Goal: Transaction & Acquisition: Download file/media

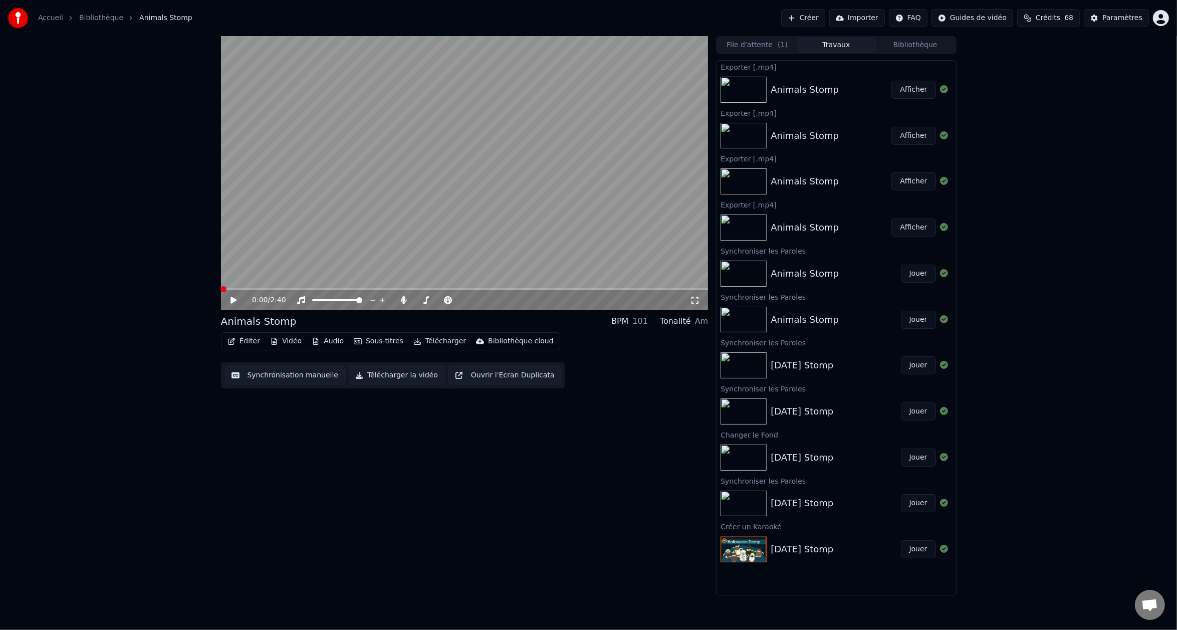
click at [221, 289] on span at bounding box center [224, 289] width 6 height 6
click at [245, 344] on button "Éditer" at bounding box center [244, 341] width 41 height 14
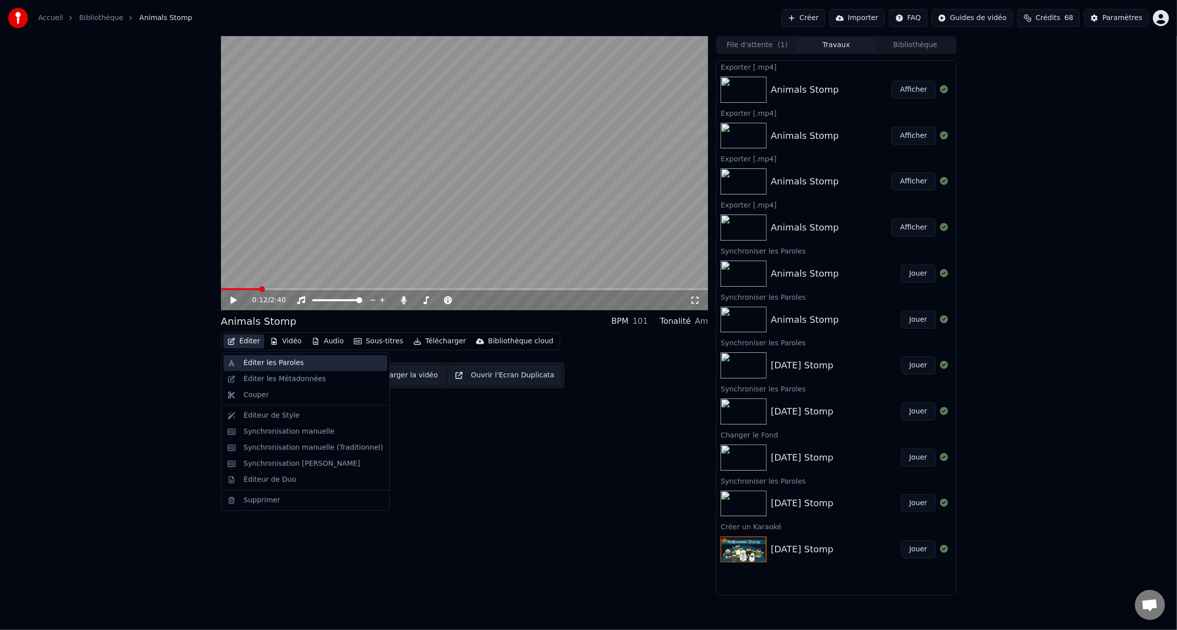
click at [264, 363] on div "Éditer les Paroles" at bounding box center [274, 363] width 60 height 10
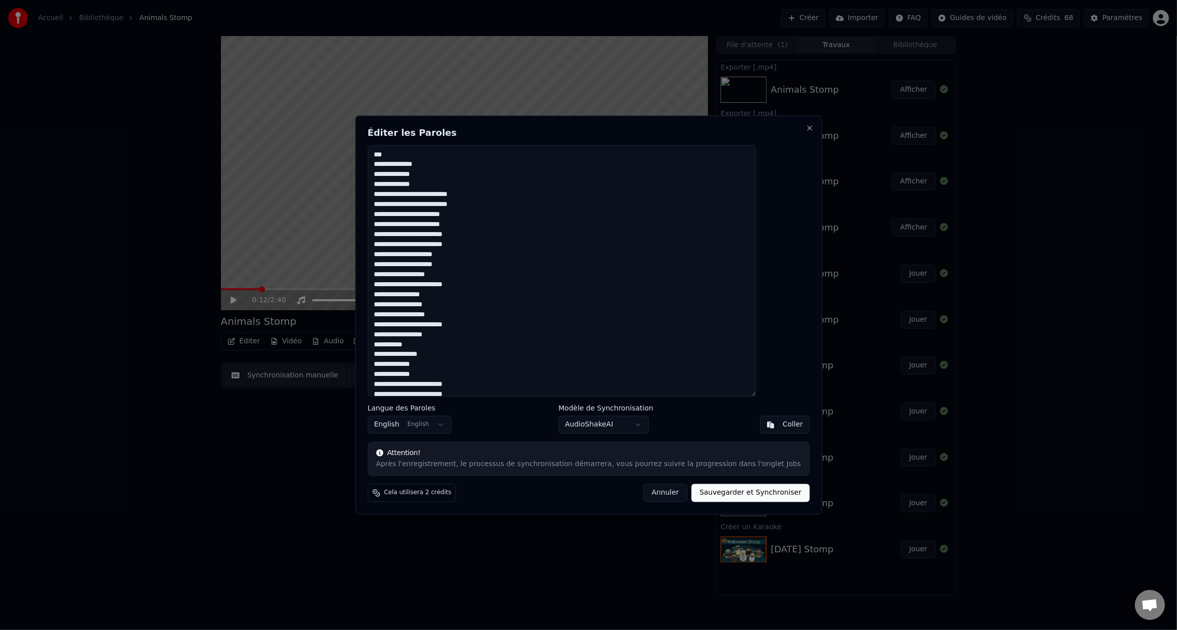
click at [442, 158] on textarea "**********" at bounding box center [561, 271] width 389 height 252
type textarea "**********"
click at [714, 495] on button "Sauvegarder et Synchroniser" at bounding box center [751, 493] width 118 height 18
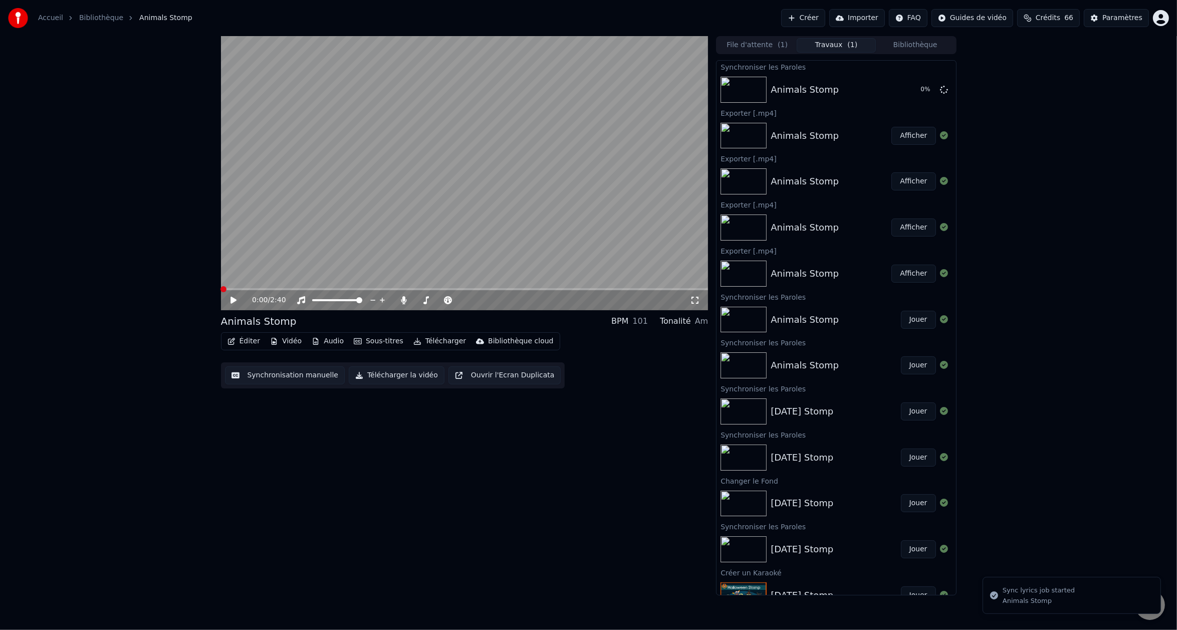
click at [221, 289] on span at bounding box center [224, 289] width 6 height 6
click at [234, 298] on icon at bounding box center [241, 300] width 24 height 8
click at [221, 288] on span at bounding box center [224, 289] width 6 height 6
click at [231, 301] on icon at bounding box center [234, 300] width 6 height 7
click at [1155, 609] on span "Ouvrir le chat" at bounding box center [1150, 606] width 17 height 14
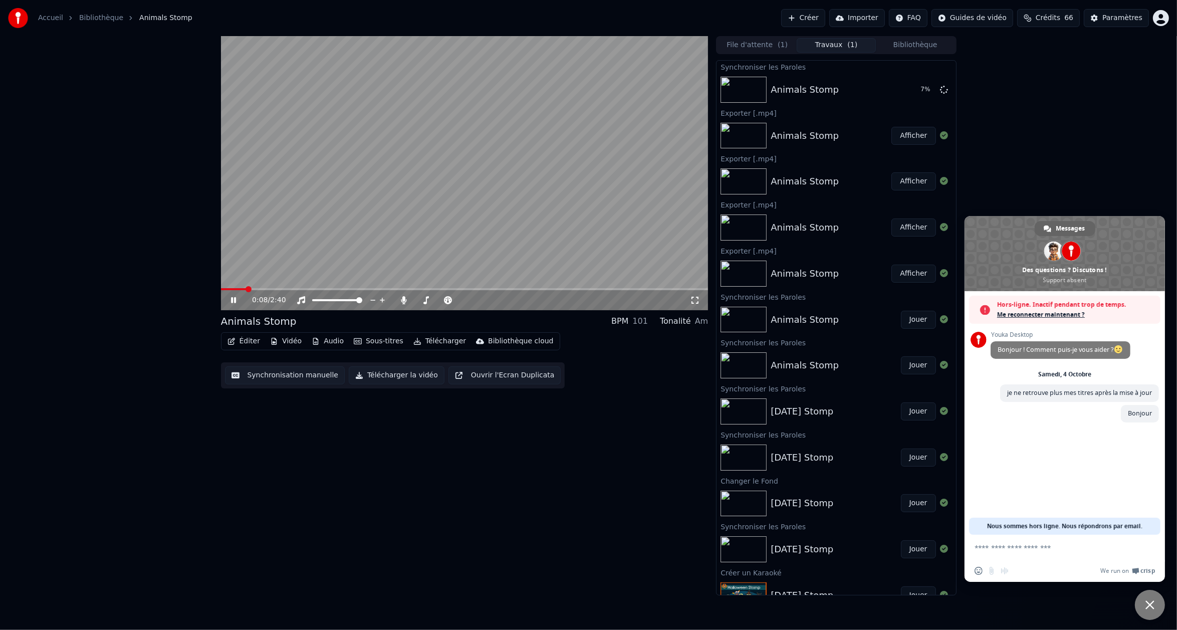
click at [239, 297] on icon at bounding box center [241, 300] width 24 height 8
click at [1059, 309] on span "Hors-ligne. Inactif pendant trop de temps." at bounding box center [1076, 305] width 158 height 10
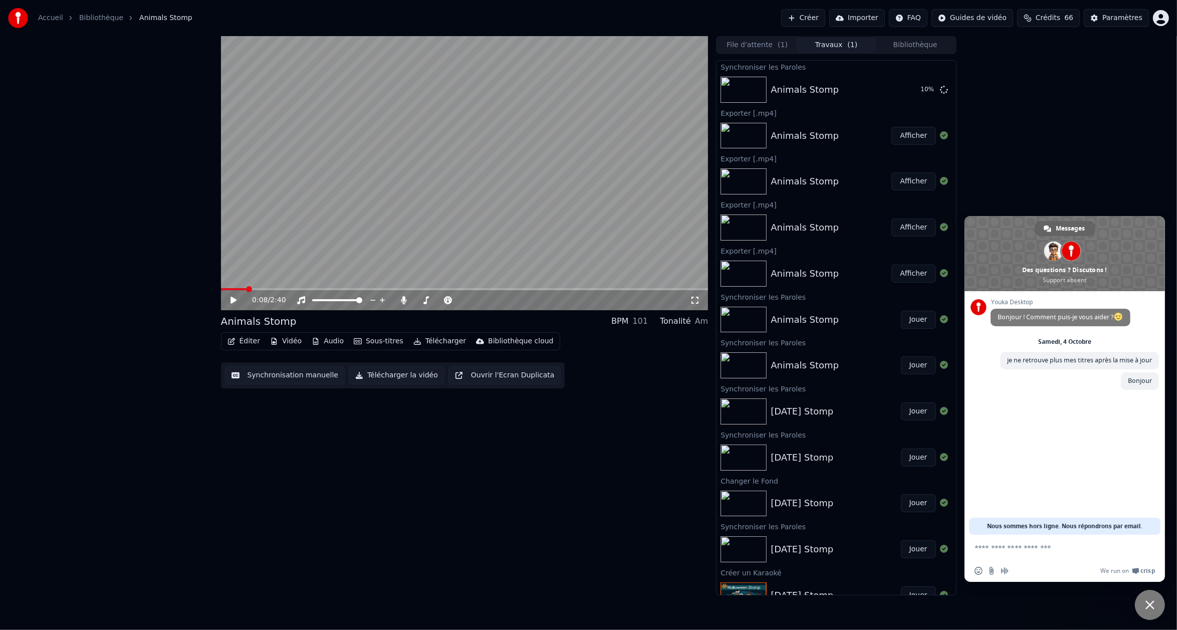
click at [1141, 610] on span "Fermer le chat" at bounding box center [1150, 605] width 30 height 30
click at [1144, 601] on span "Fermer le chat" at bounding box center [1150, 605] width 30 height 30
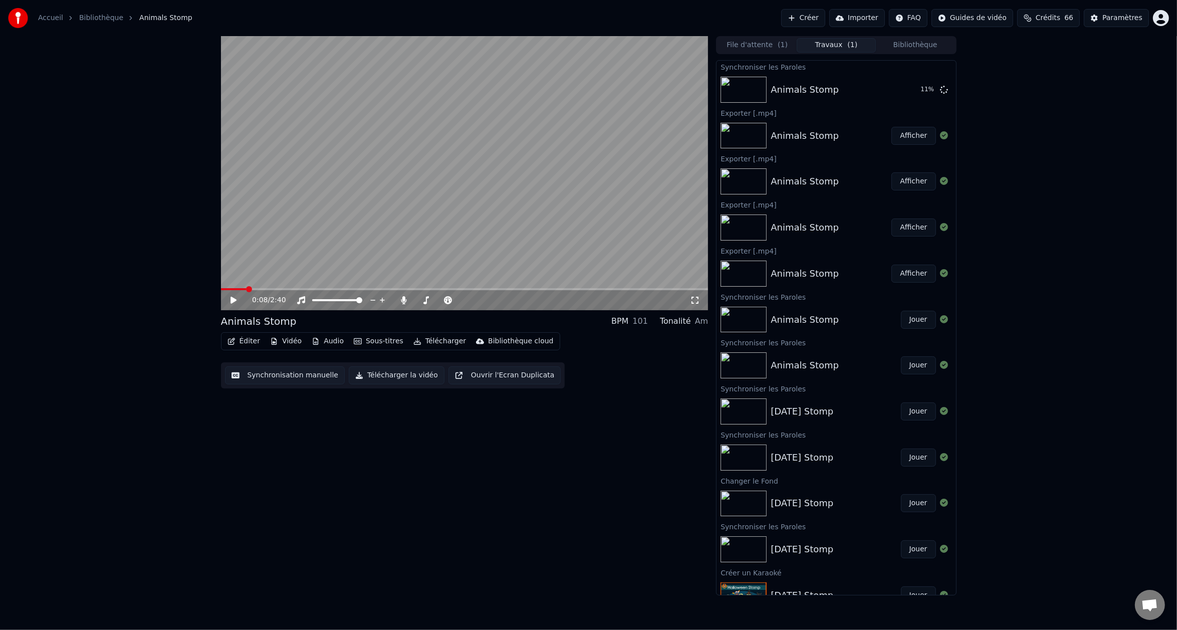
click at [236, 302] on icon at bounding box center [241, 300] width 24 height 8
click at [376, 319] on div "Animals Stomp BPM 101 Tonalité Am" at bounding box center [465, 321] width 488 height 14
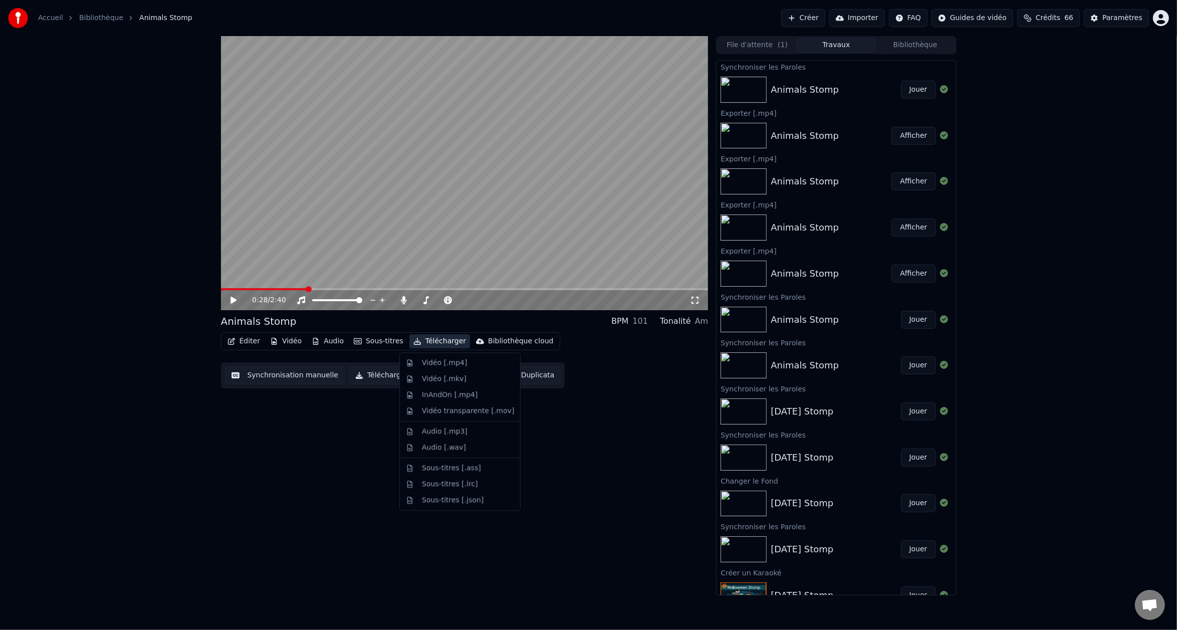
click at [422, 345] on button "Télécharger" at bounding box center [439, 341] width 61 height 14
click at [439, 357] on div "Vidéo [.mp4]" at bounding box center [460, 363] width 116 height 16
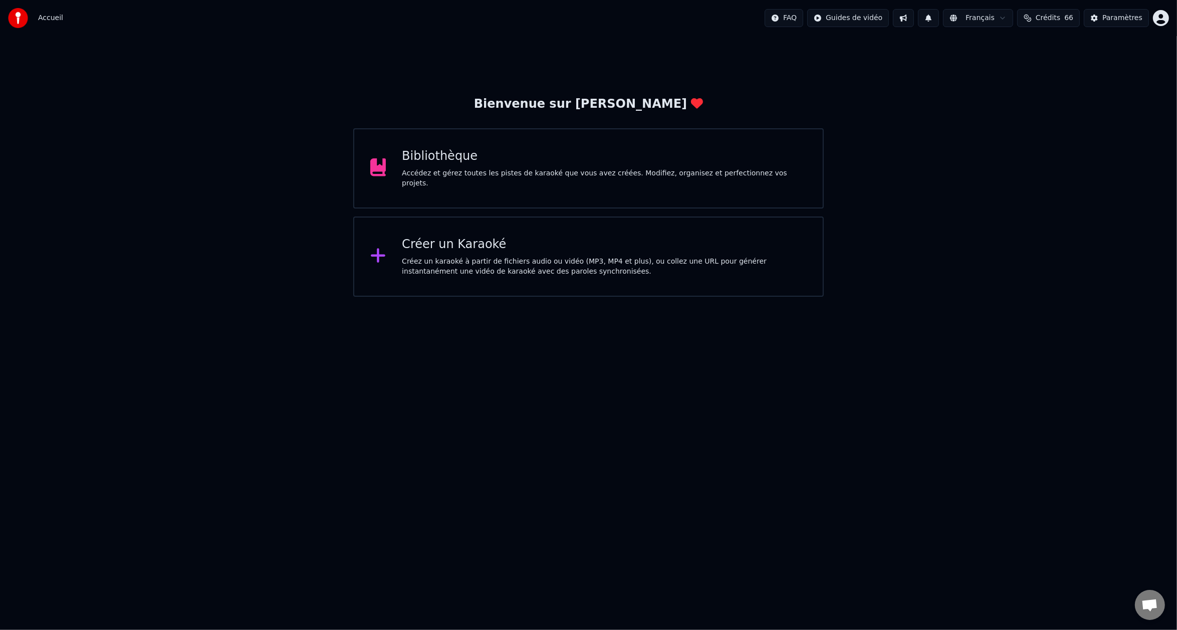
click at [429, 182] on div "Accédez et gérez toutes les pistes de karaoké que vous avez créées. Modifiez, o…" at bounding box center [604, 178] width 405 height 20
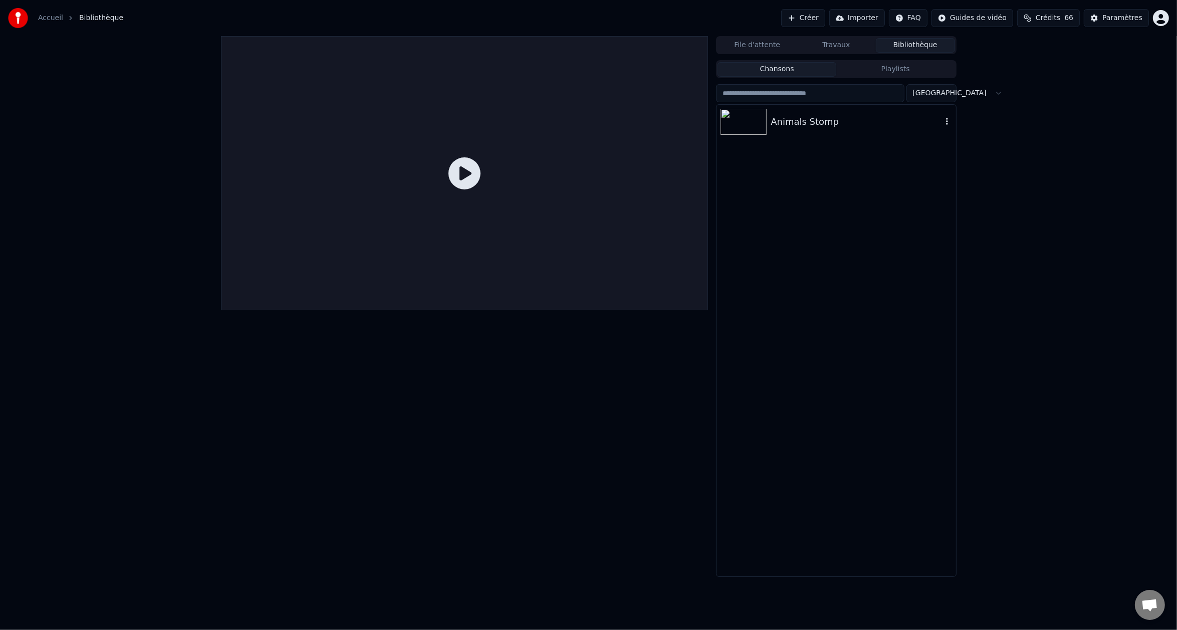
click at [743, 131] on img at bounding box center [744, 122] width 46 height 26
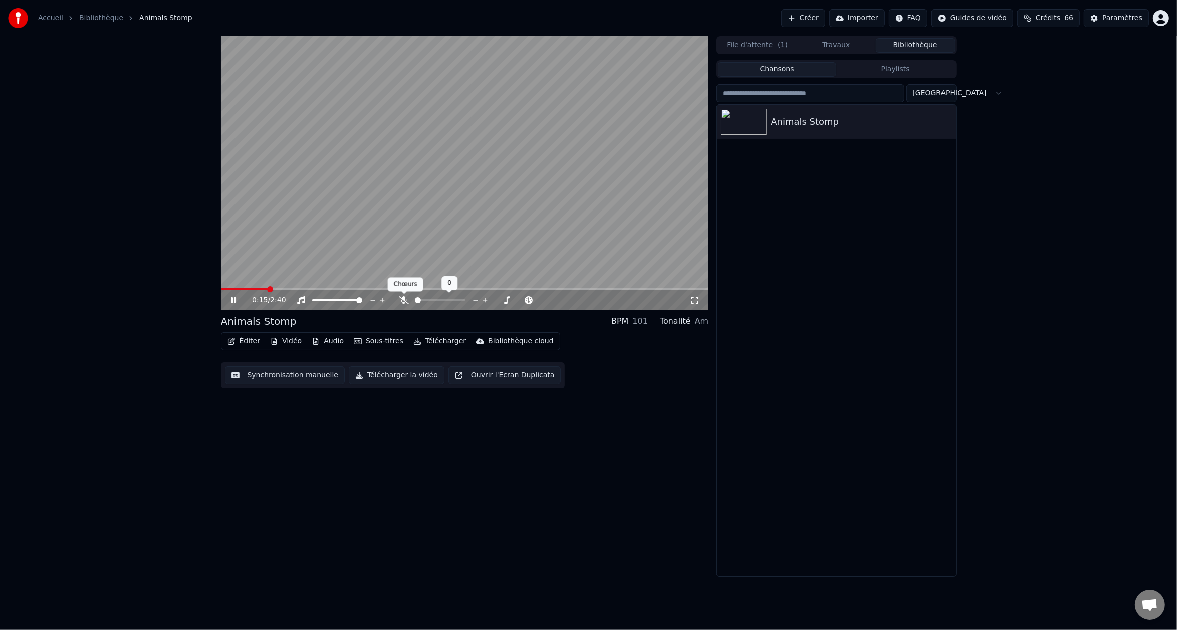
click at [403, 301] on icon at bounding box center [404, 300] width 10 height 8
click at [259, 286] on video at bounding box center [465, 173] width 488 height 274
click at [255, 289] on span at bounding box center [238, 289] width 34 height 2
click at [230, 304] on div "0:11 / 2:40" at bounding box center [465, 300] width 480 height 10
click at [233, 304] on icon at bounding box center [241, 300] width 24 height 8
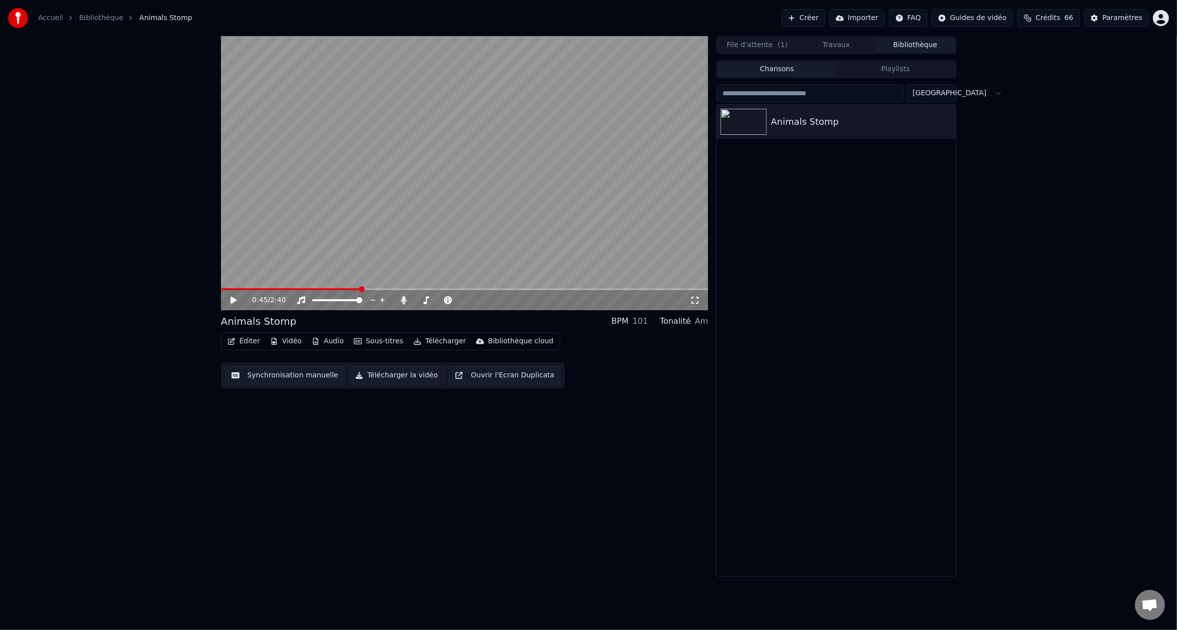
click at [341, 292] on div "0:45 / 2:40" at bounding box center [465, 300] width 488 height 20
click at [340, 288] on span at bounding box center [280, 289] width 119 height 2
click at [325, 287] on video at bounding box center [465, 173] width 488 height 274
click at [324, 289] on span at bounding box center [272, 289] width 103 height 2
click at [242, 340] on button "Éditer" at bounding box center [244, 341] width 41 height 14
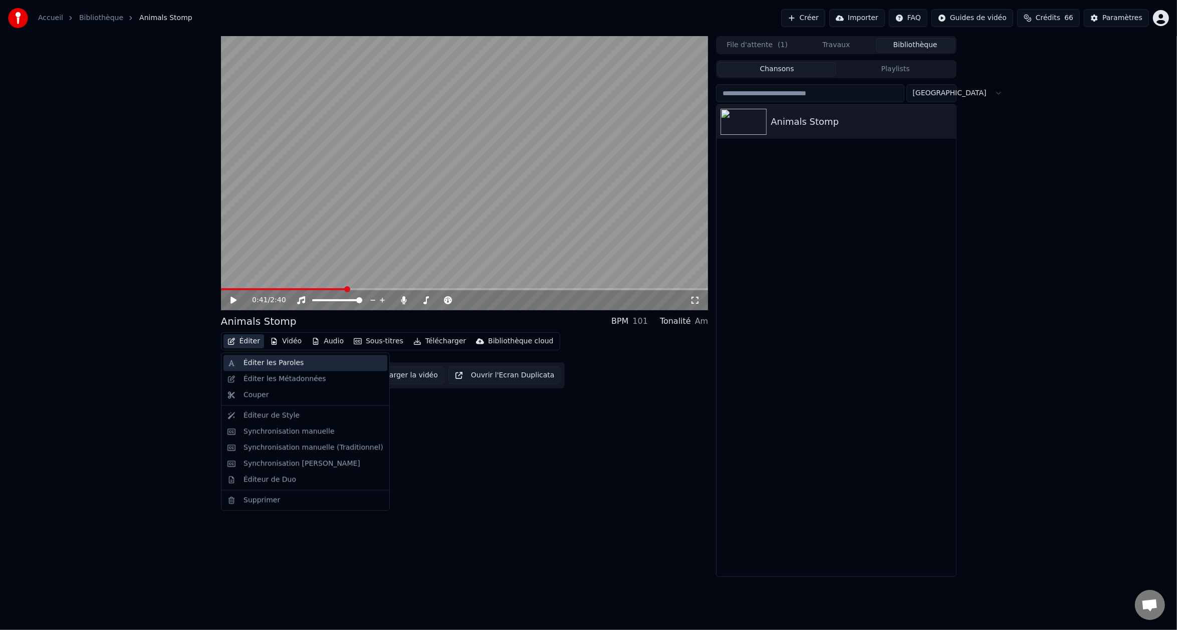
click at [253, 363] on div "Éditer les Paroles" at bounding box center [274, 363] width 60 height 10
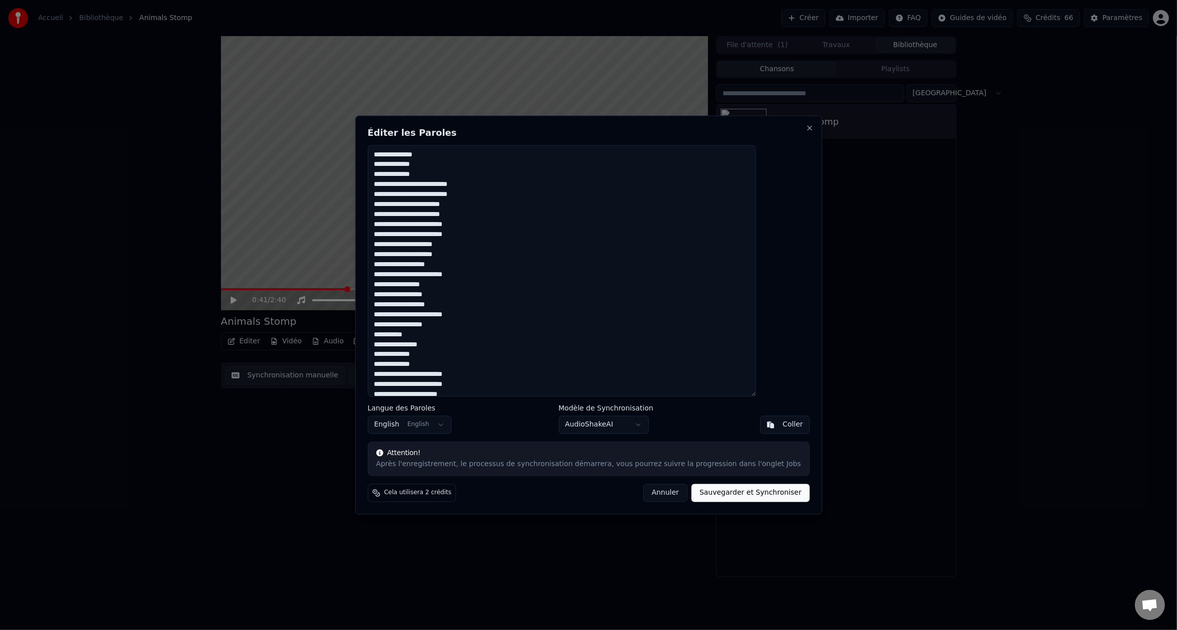
click at [499, 225] on textarea "**********" at bounding box center [561, 271] width 389 height 252
click at [498, 220] on textarea "**********" at bounding box center [561, 271] width 389 height 252
click at [496, 217] on textarea "**********" at bounding box center [561, 271] width 389 height 252
type textarea "**********"
click at [708, 491] on button "Sauvegarder et Synchroniser" at bounding box center [751, 493] width 118 height 18
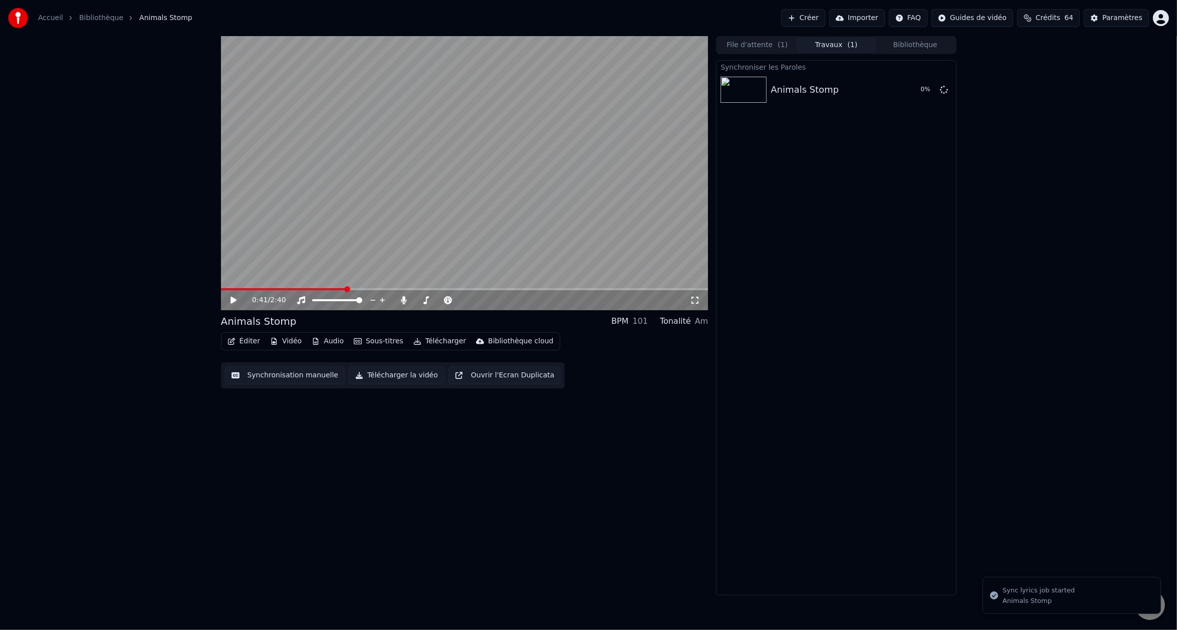
click at [233, 301] on icon at bounding box center [234, 300] width 6 height 7
click at [340, 286] on video at bounding box center [465, 173] width 488 height 274
click at [341, 289] on span at bounding box center [282, 289] width 122 height 2
click at [324, 288] on span at bounding box center [272, 289] width 103 height 2
click at [250, 337] on button "Éditer" at bounding box center [244, 341] width 41 height 14
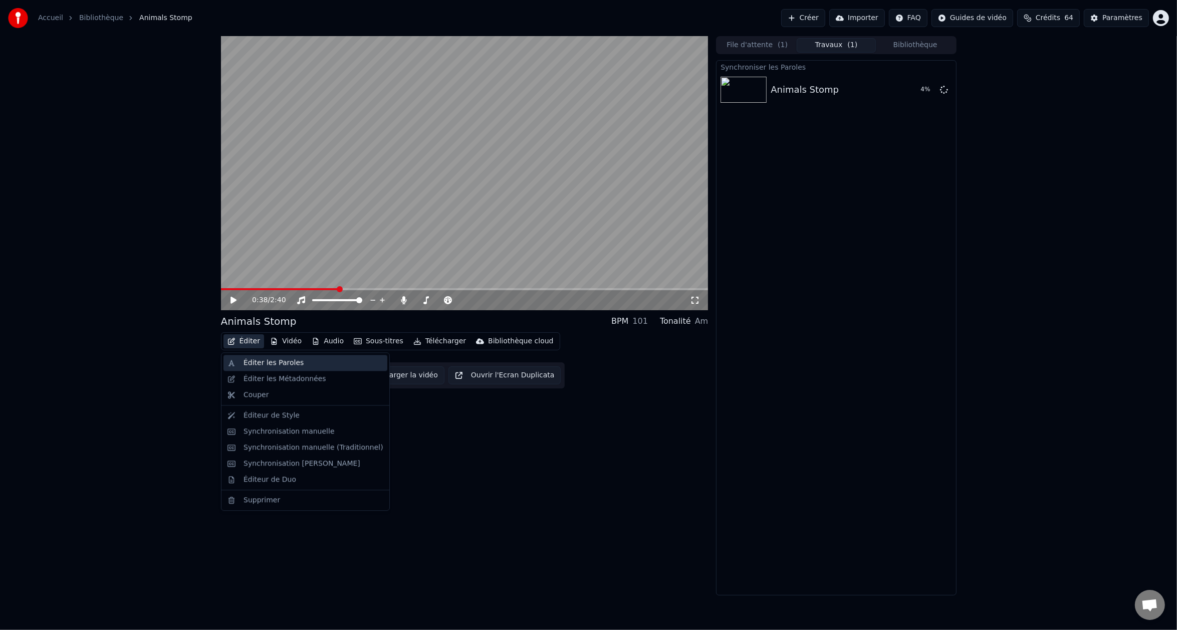
click at [270, 363] on div "Éditer les Paroles" at bounding box center [274, 363] width 60 height 10
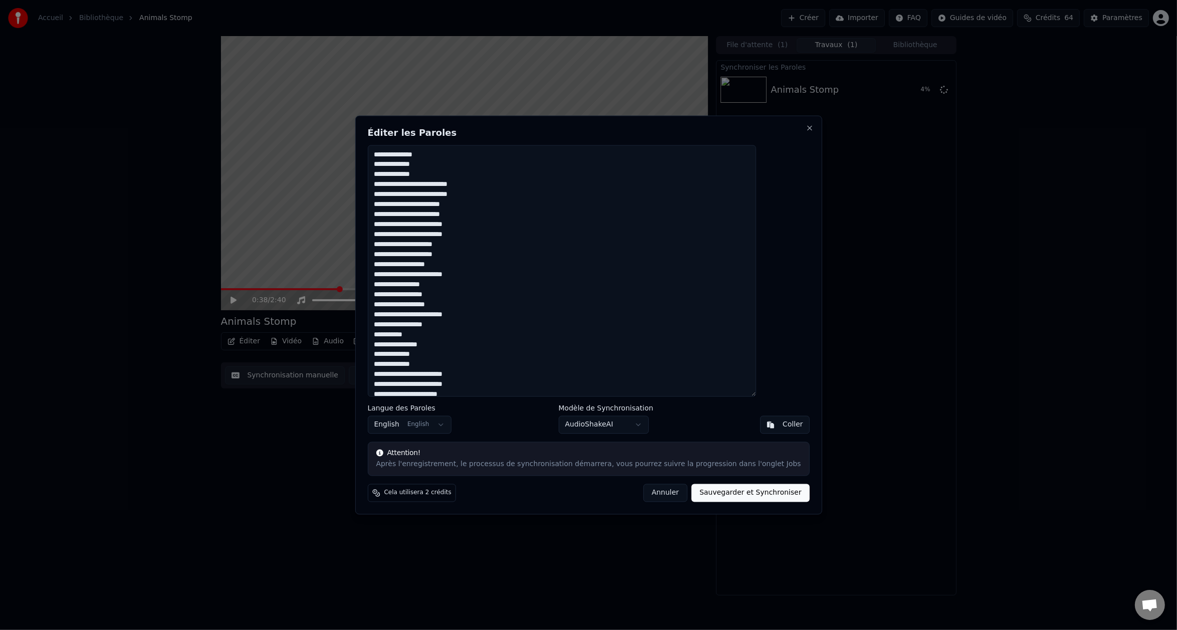
click at [499, 220] on textarea "**********" at bounding box center [561, 271] width 389 height 252
type textarea "**********"
click at [714, 488] on button "Sauvegarder et Synchroniser" at bounding box center [751, 493] width 118 height 18
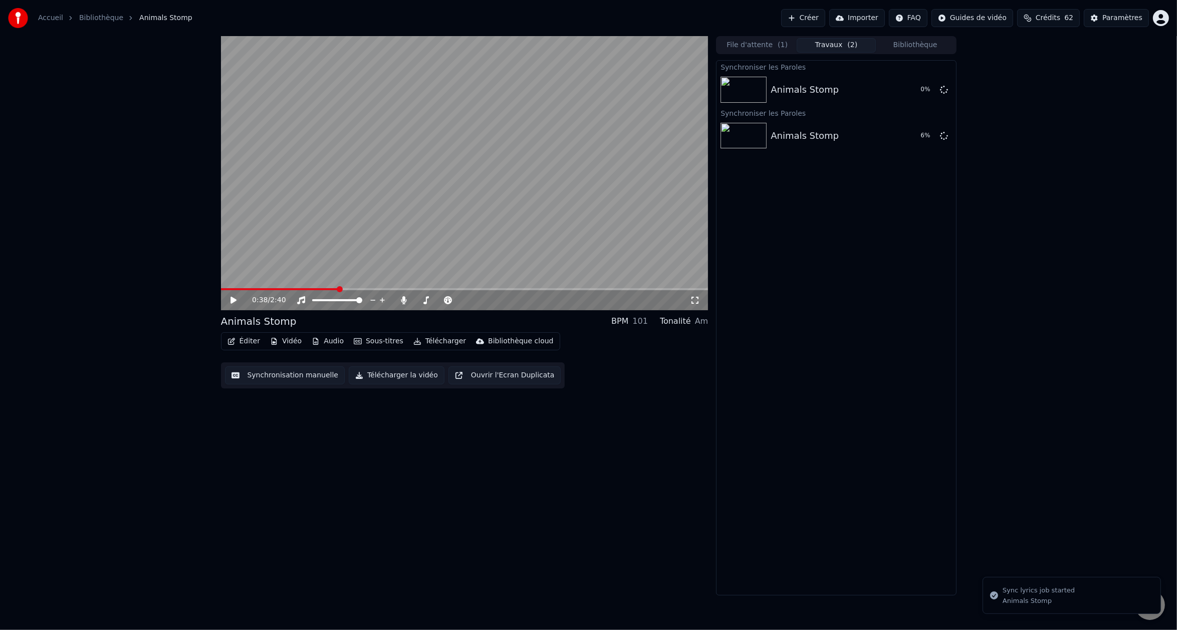
click at [239, 301] on icon at bounding box center [241, 300] width 24 height 8
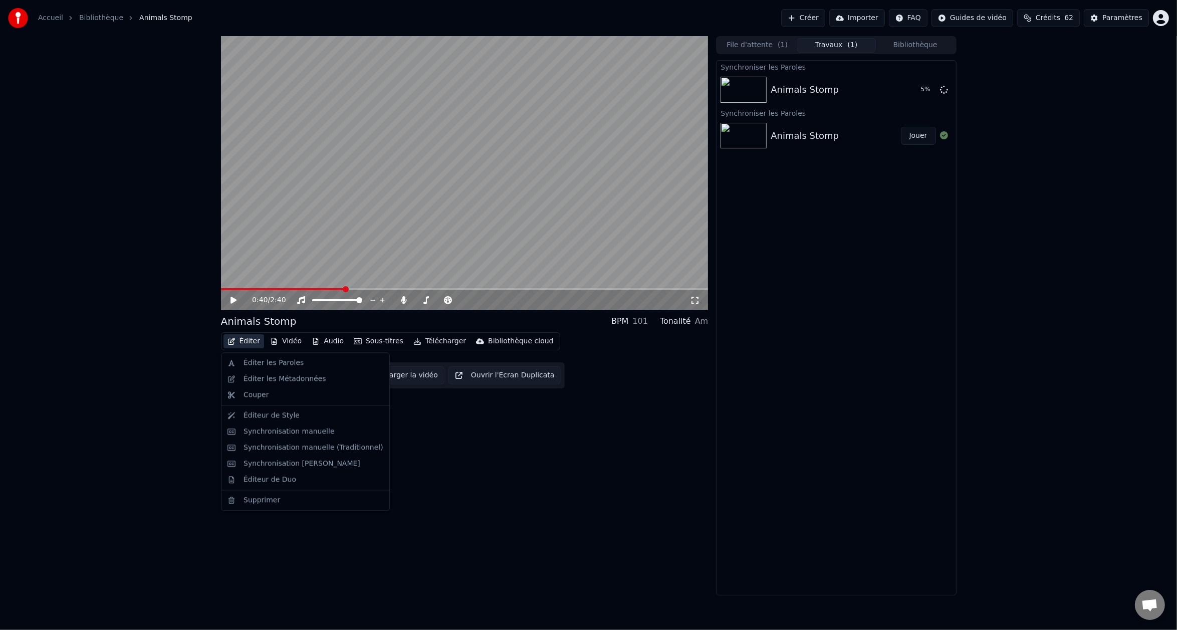
click at [248, 339] on button "Éditer" at bounding box center [244, 341] width 41 height 14
click at [272, 364] on div "Éditer les Paroles" at bounding box center [274, 363] width 60 height 10
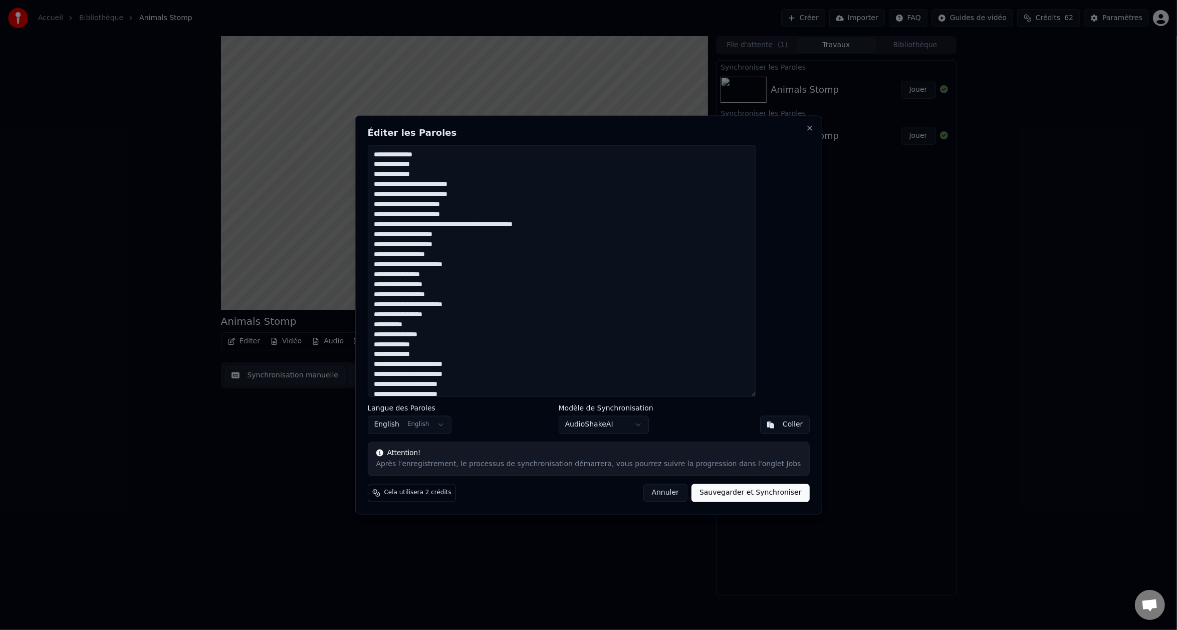
click at [489, 226] on textarea "**********" at bounding box center [561, 271] width 389 height 252
type textarea "**********"
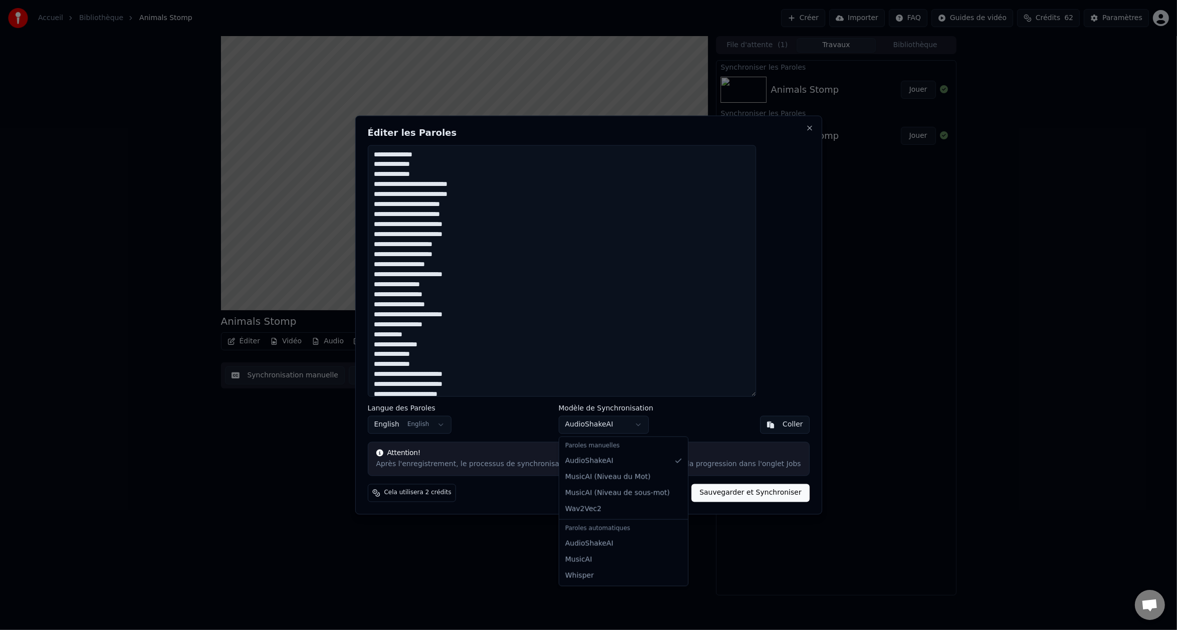
click at [594, 422] on body "Accueil Bibliothèque Animals Stomp Créer Importer FAQ Guides de vidéo Crédits 6…" at bounding box center [588, 315] width 1177 height 630
click at [523, 407] on body "Accueil Bibliothèque Animals Stomp Créer Importer FAQ Guides de vidéo Crédits 6…" at bounding box center [588, 315] width 1177 height 630
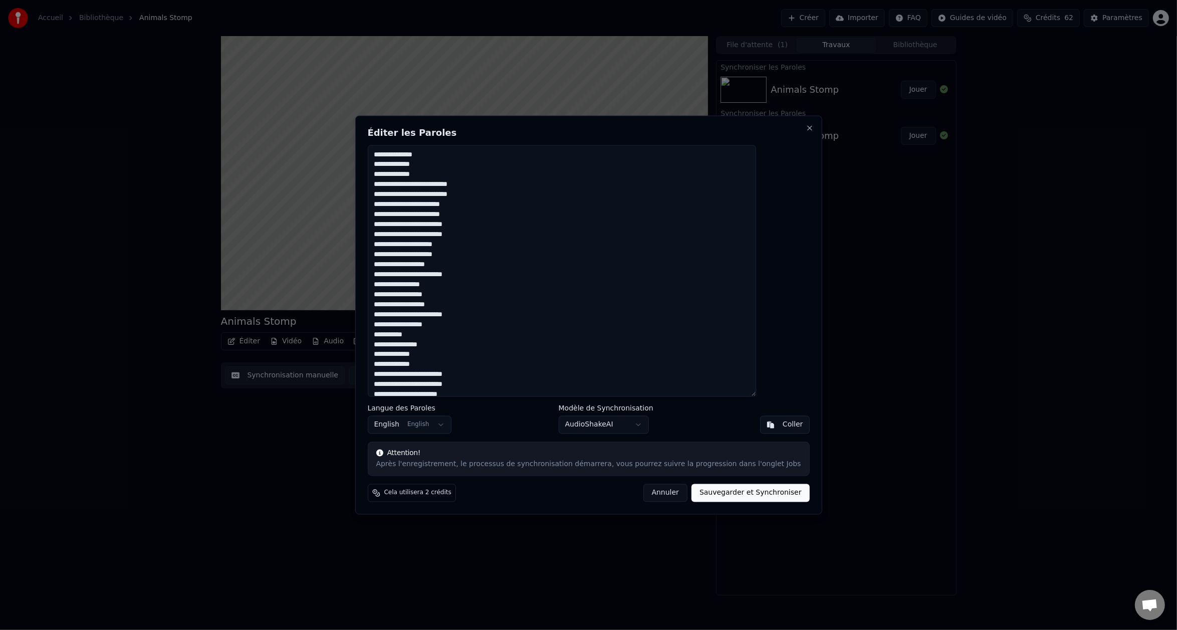
click at [720, 501] on button "Sauvegarder et Synchroniser" at bounding box center [751, 493] width 118 height 18
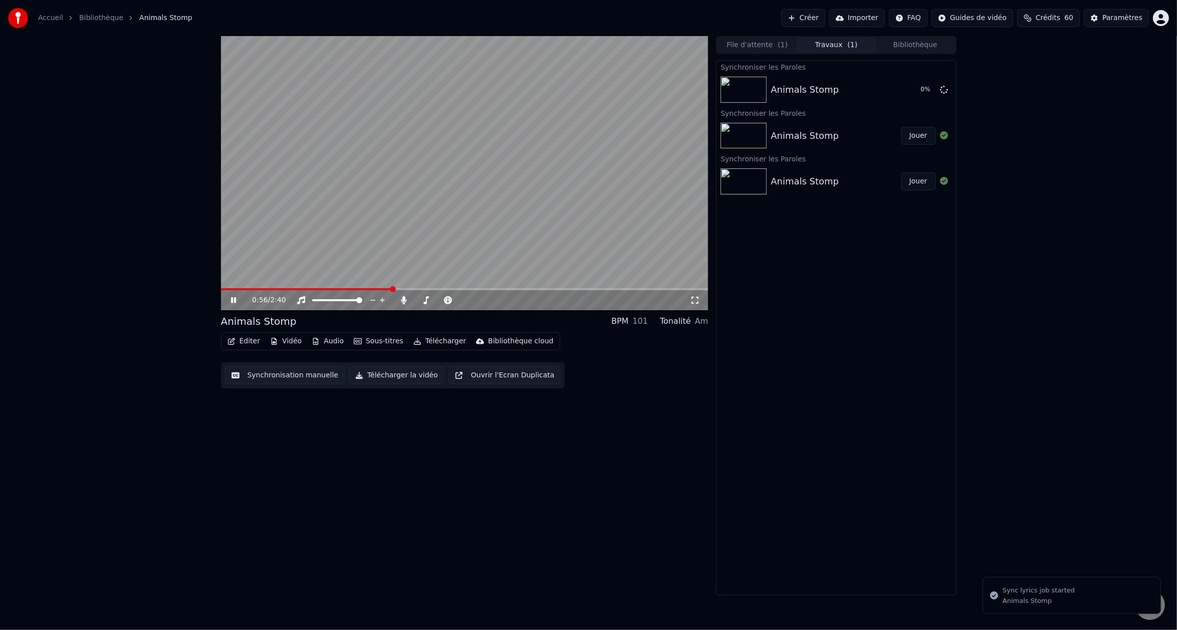
click at [231, 302] on icon at bounding box center [233, 300] width 5 height 6
click at [251, 341] on button "Éditer" at bounding box center [244, 341] width 41 height 14
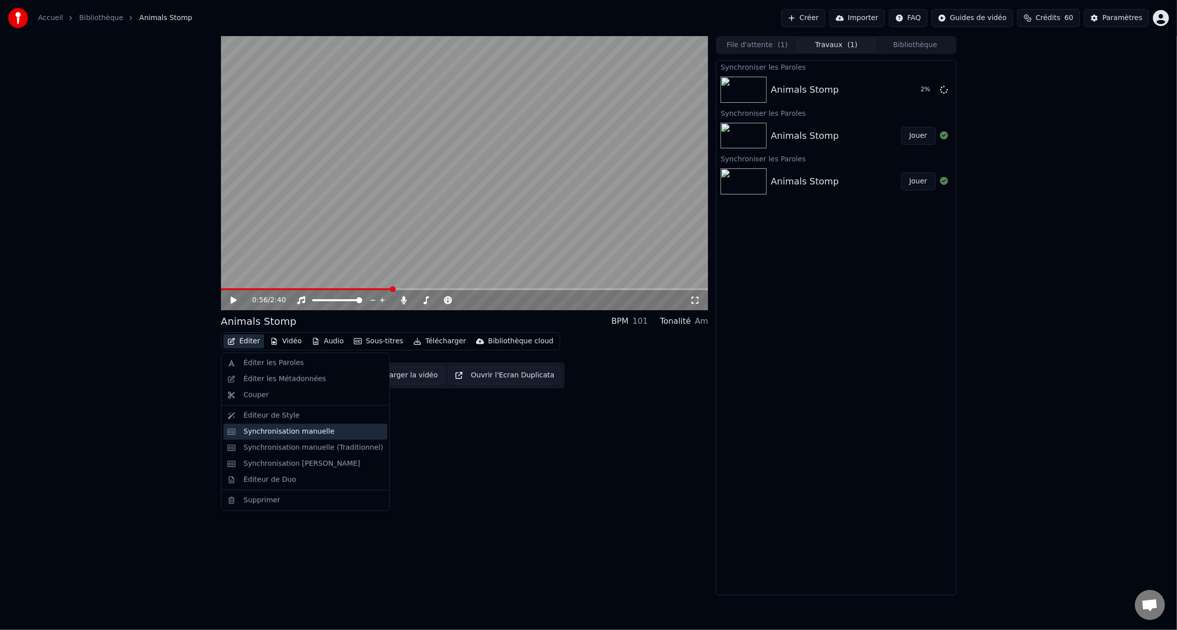
drag, startPoint x: 294, startPoint y: 436, endPoint x: 294, endPoint y: 429, distance: 7.5
click at [294, 429] on div "Synchronisation manuelle" at bounding box center [306, 432] width 164 height 16
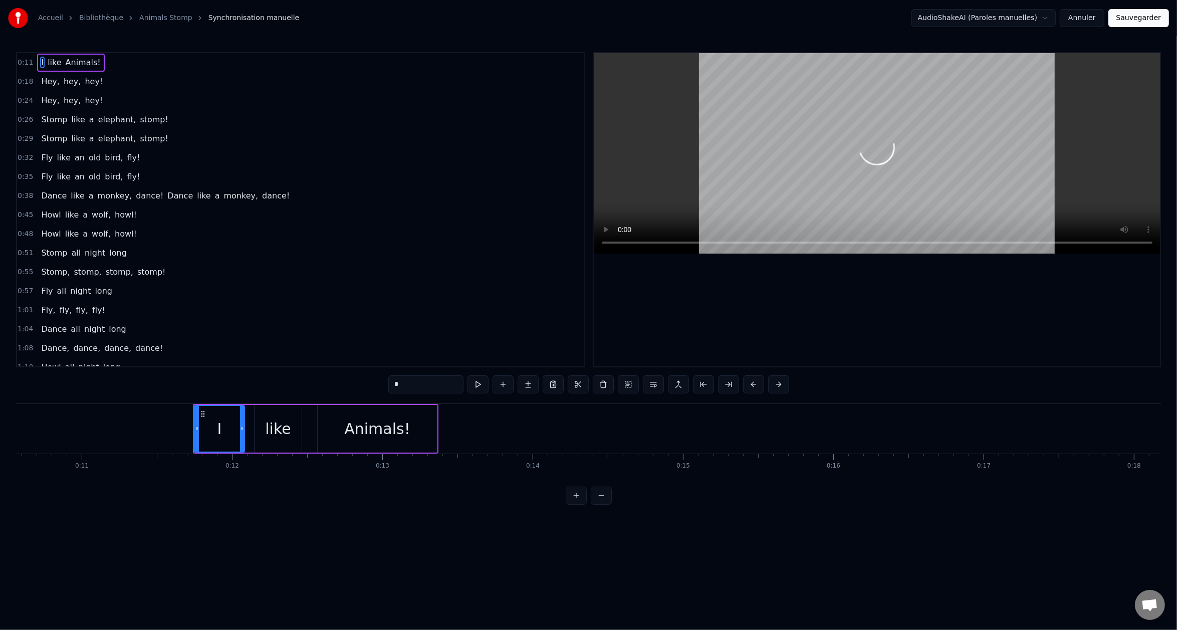
scroll to position [0, 1715]
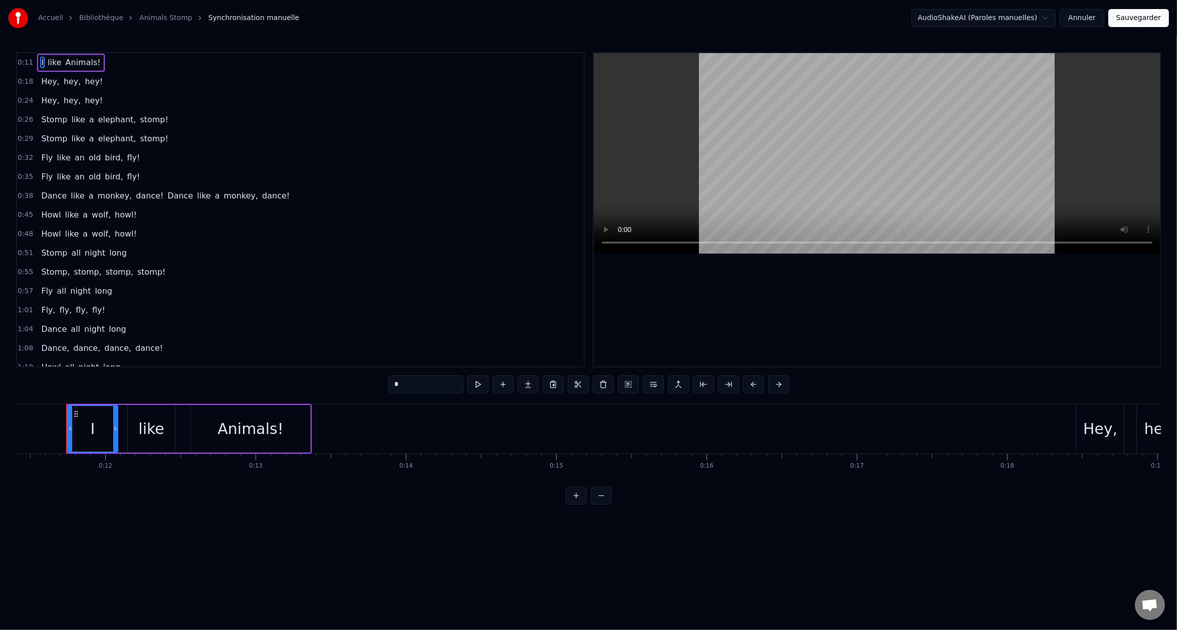
click at [166, 196] on span "Dance" at bounding box center [180, 196] width 28 height 12
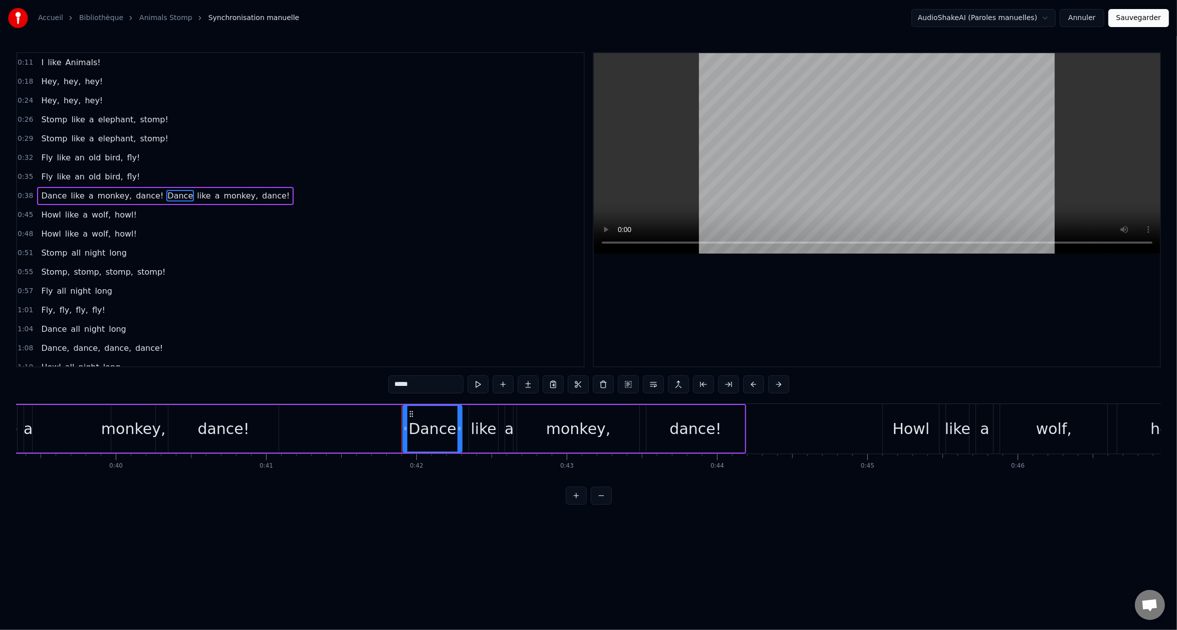
scroll to position [0, 6250]
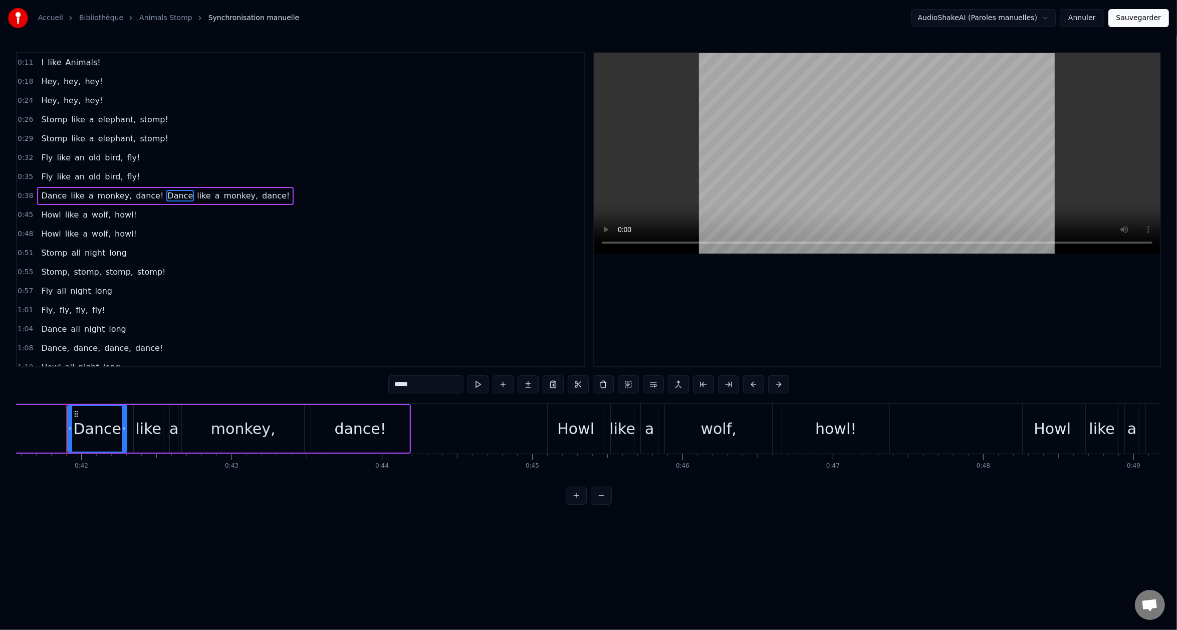
click at [144, 194] on span "dance!" at bounding box center [150, 196] width 30 height 12
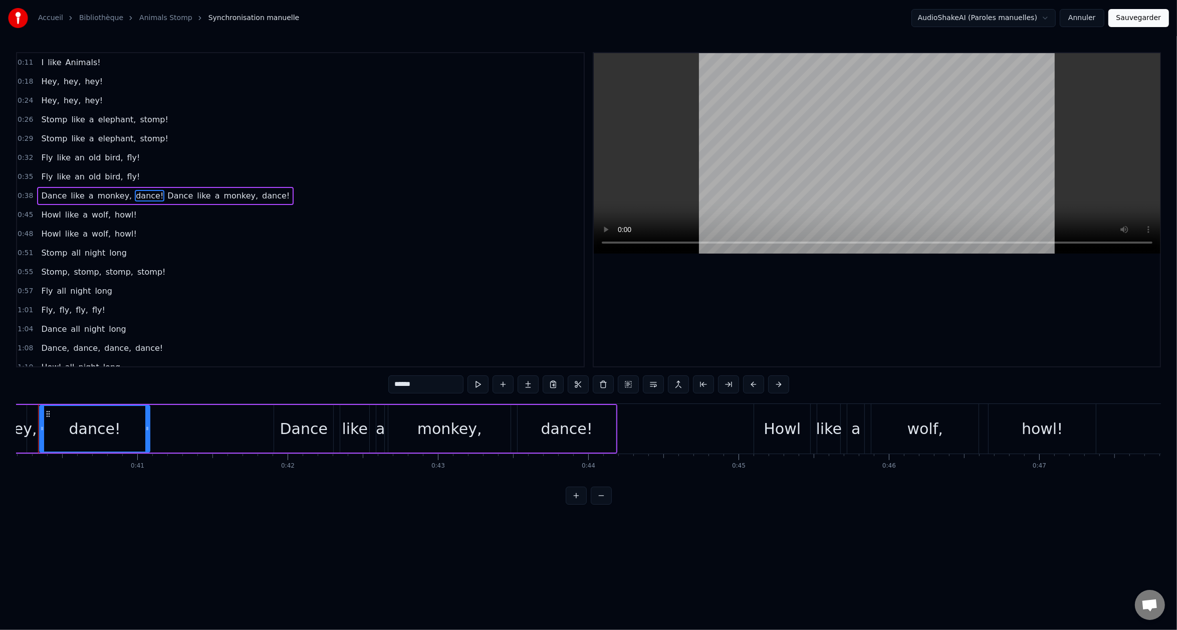
scroll to position [0, 6016]
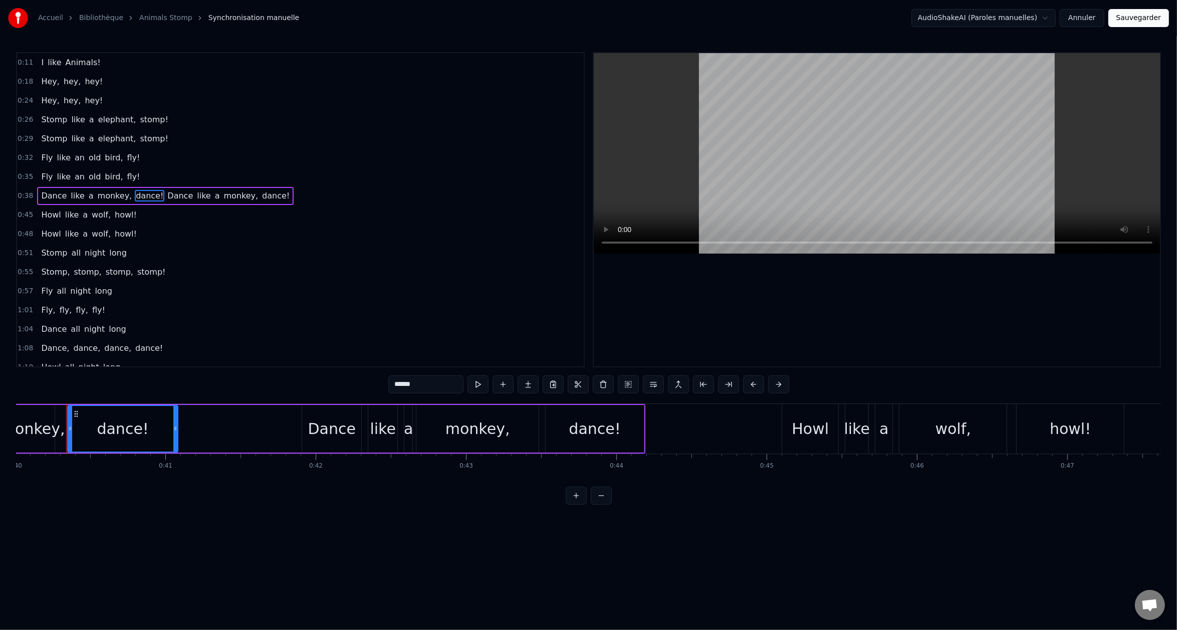
click at [166, 194] on span "Dance" at bounding box center [180, 196] width 28 height 12
type input "*****"
click at [166, 194] on span "Dance" at bounding box center [180, 196] width 28 height 12
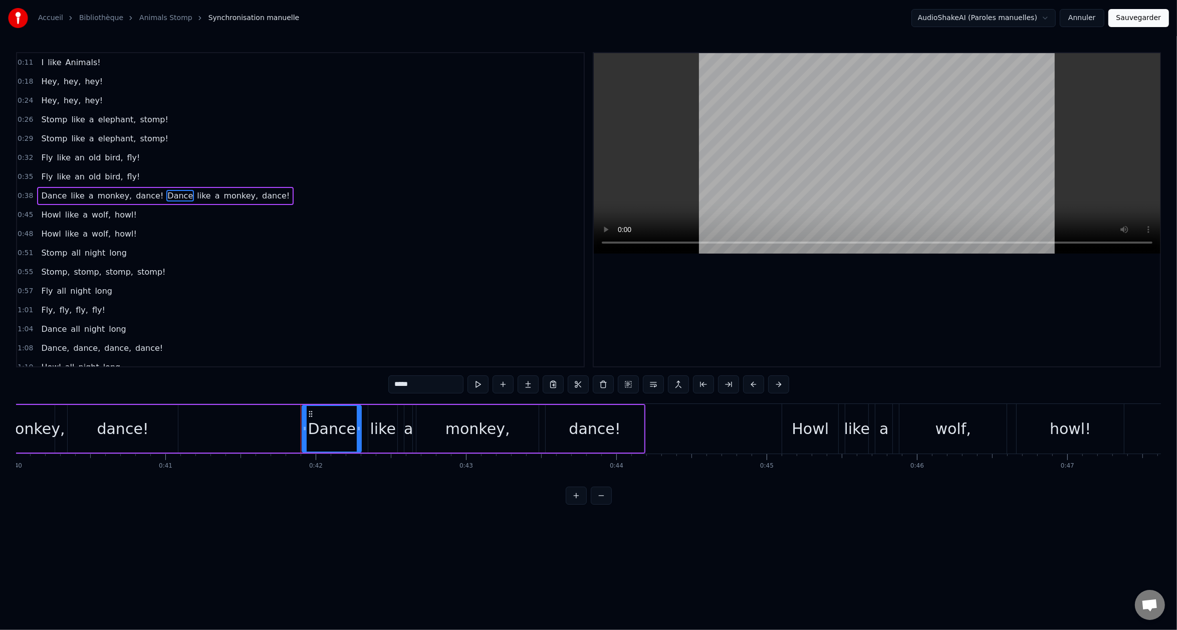
click at [305, 429] on icon at bounding box center [305, 429] width 4 height 8
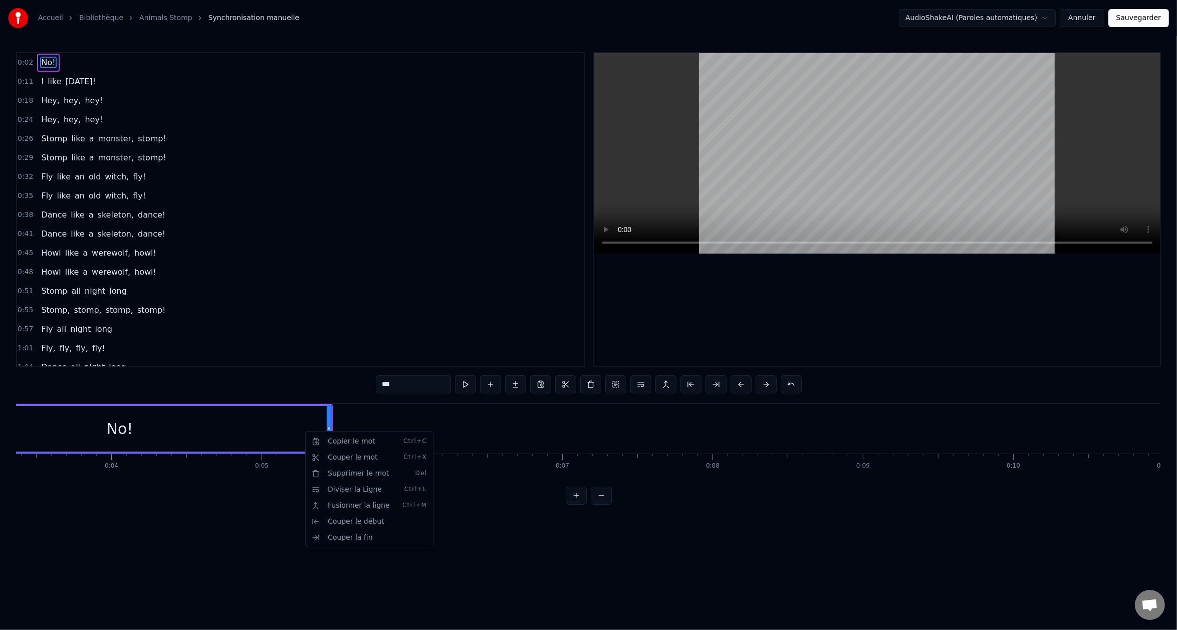
scroll to position [0, 346]
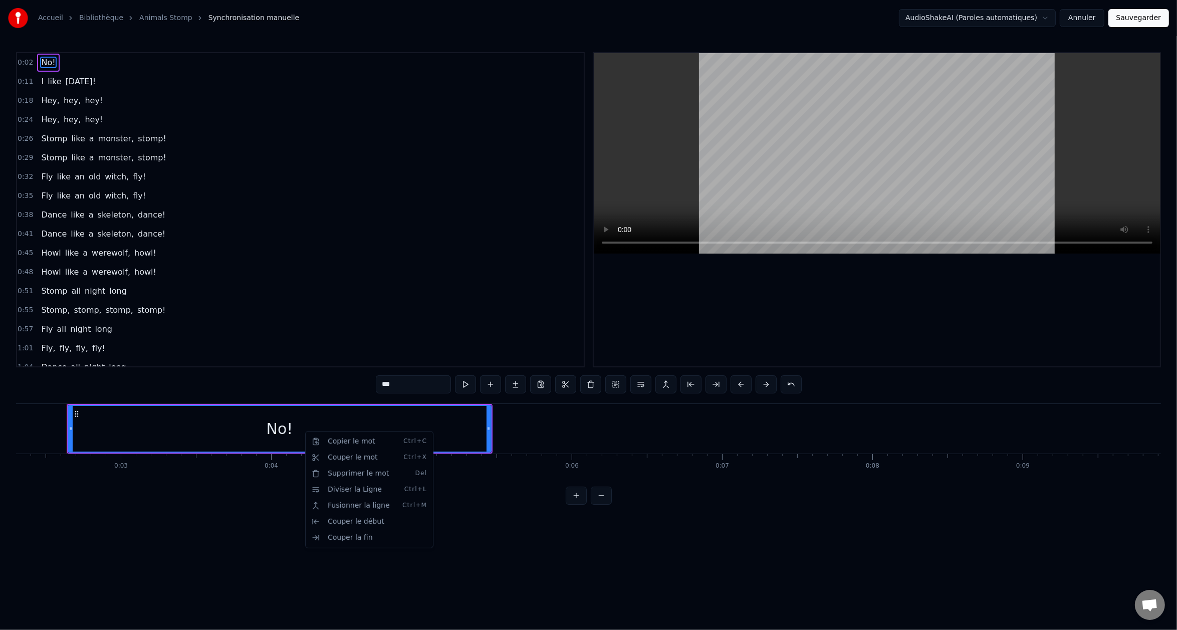
click at [84, 358] on html "Accueil Bibliothèque Animals Stomp Synchronisation manuelle AudioShakeAI (Parol…" at bounding box center [588, 260] width 1177 height 521
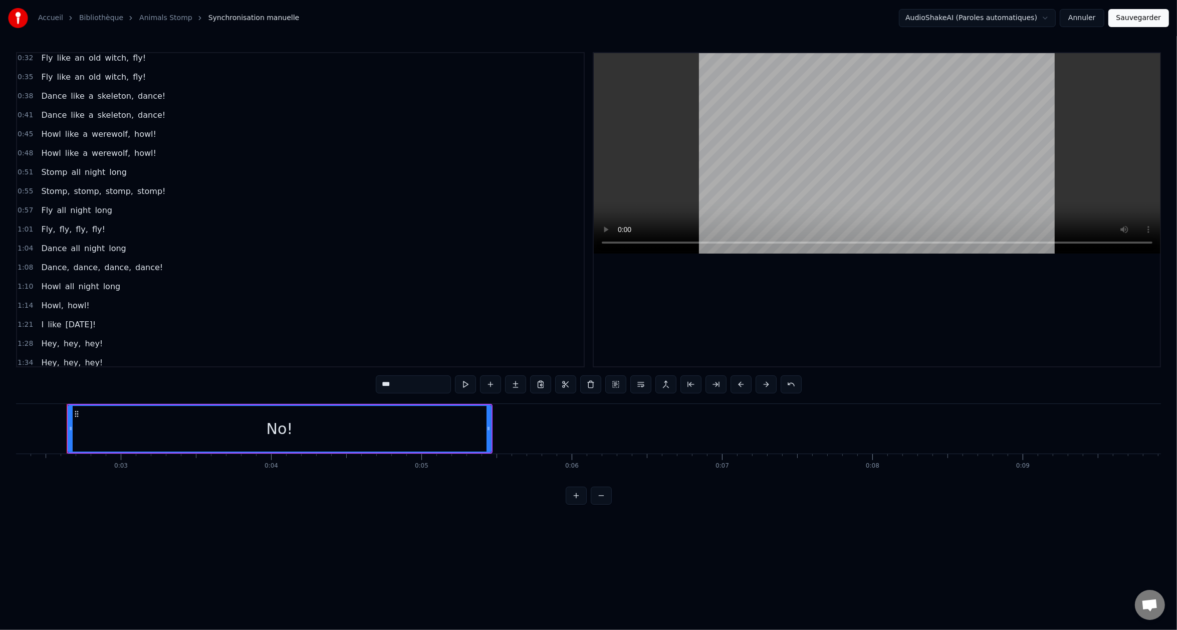
scroll to position [0, 0]
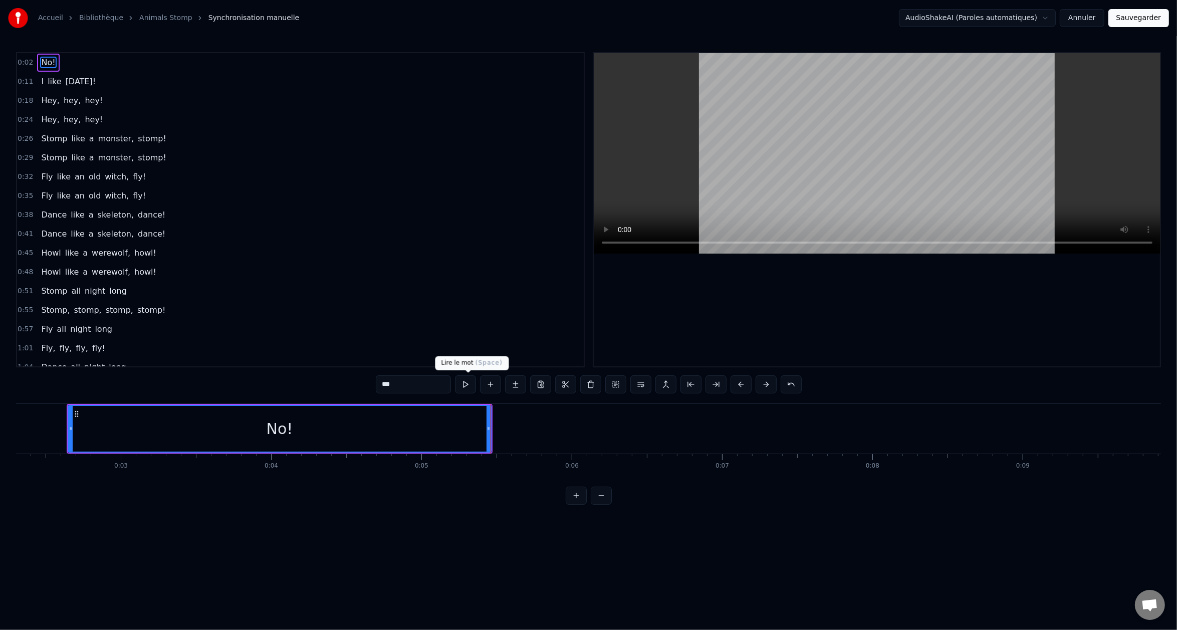
click at [466, 381] on button at bounding box center [465, 384] width 21 height 18
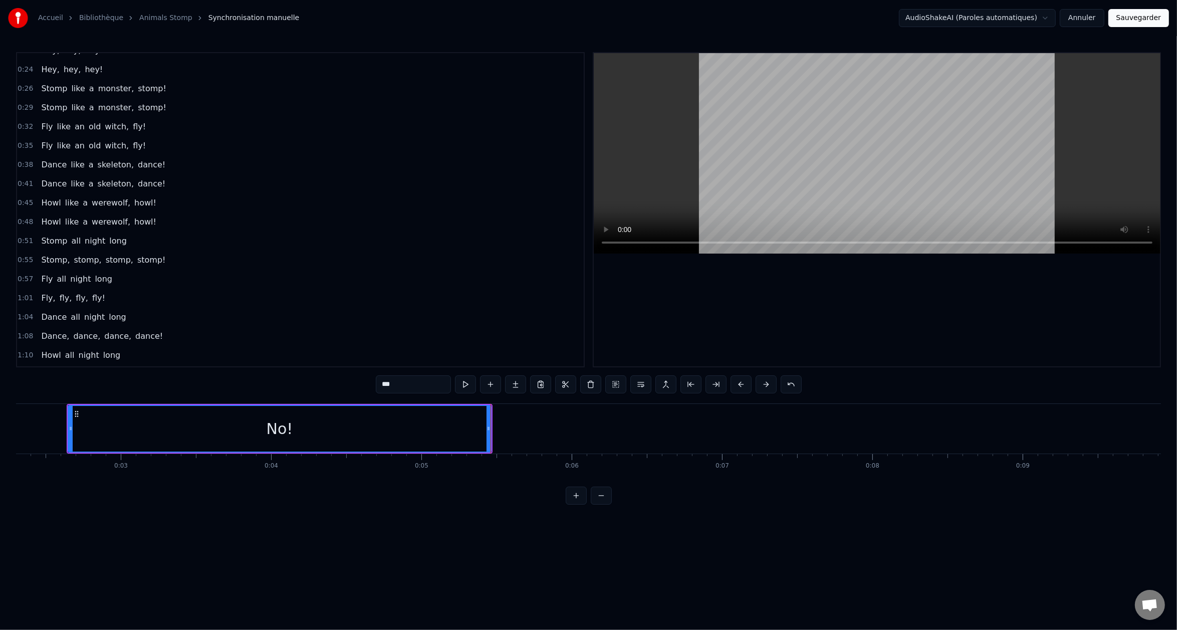
scroll to position [15, 0]
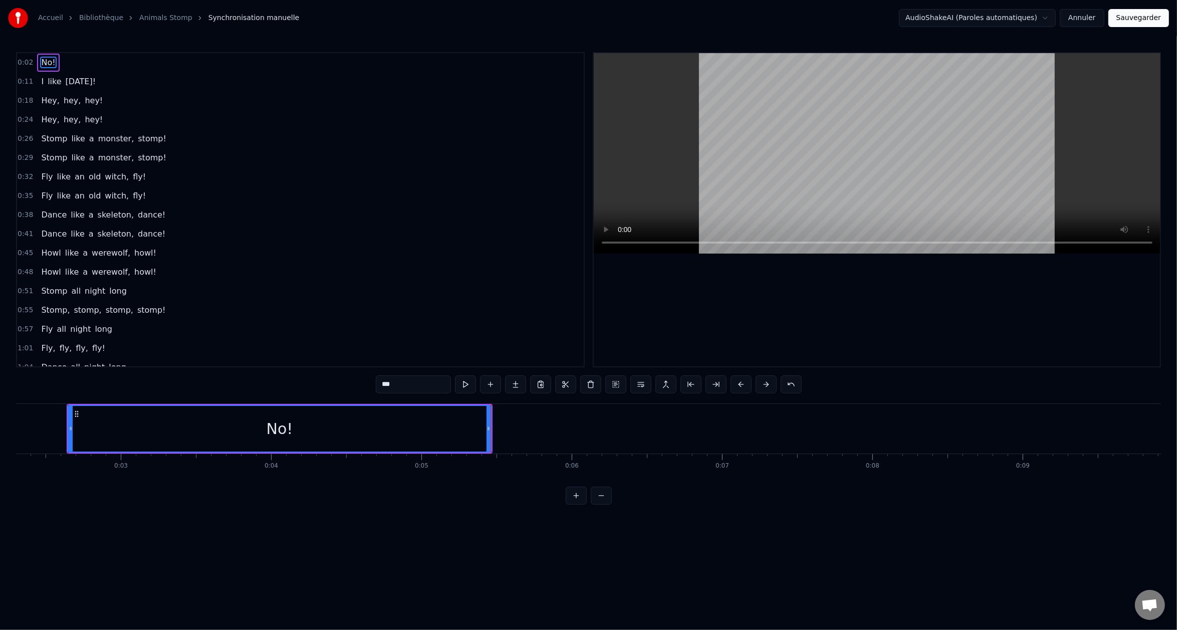
click at [139, 211] on span "dance!" at bounding box center [152, 215] width 30 height 12
type input "******"
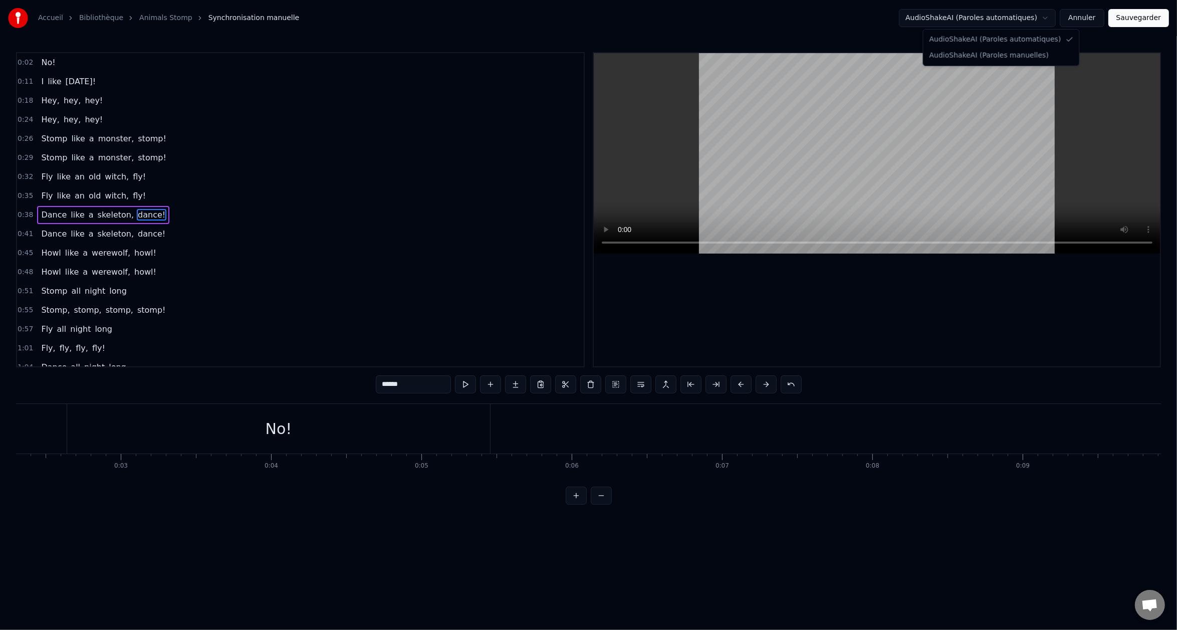
click at [1025, 17] on html "Accueil Bibliothèque Animals Stomp Synchronisation manuelle AudioShakeAI (Parol…" at bounding box center [588, 260] width 1177 height 521
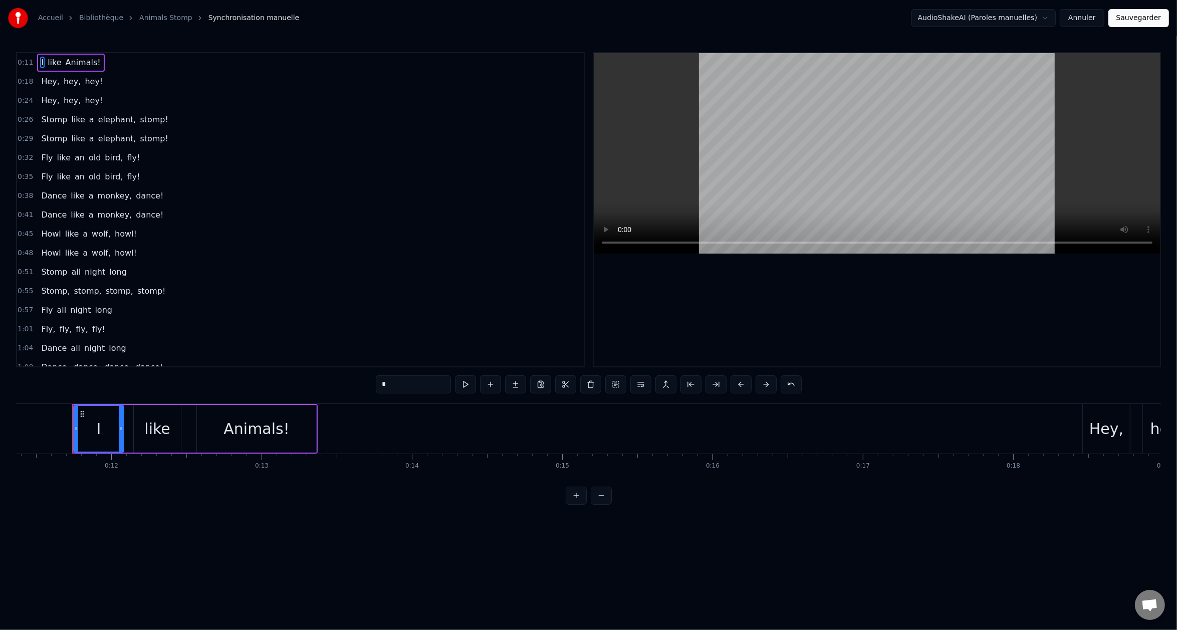
scroll to position [0, 1715]
click at [1151, 19] on button "Sauvegarder" at bounding box center [1139, 18] width 61 height 18
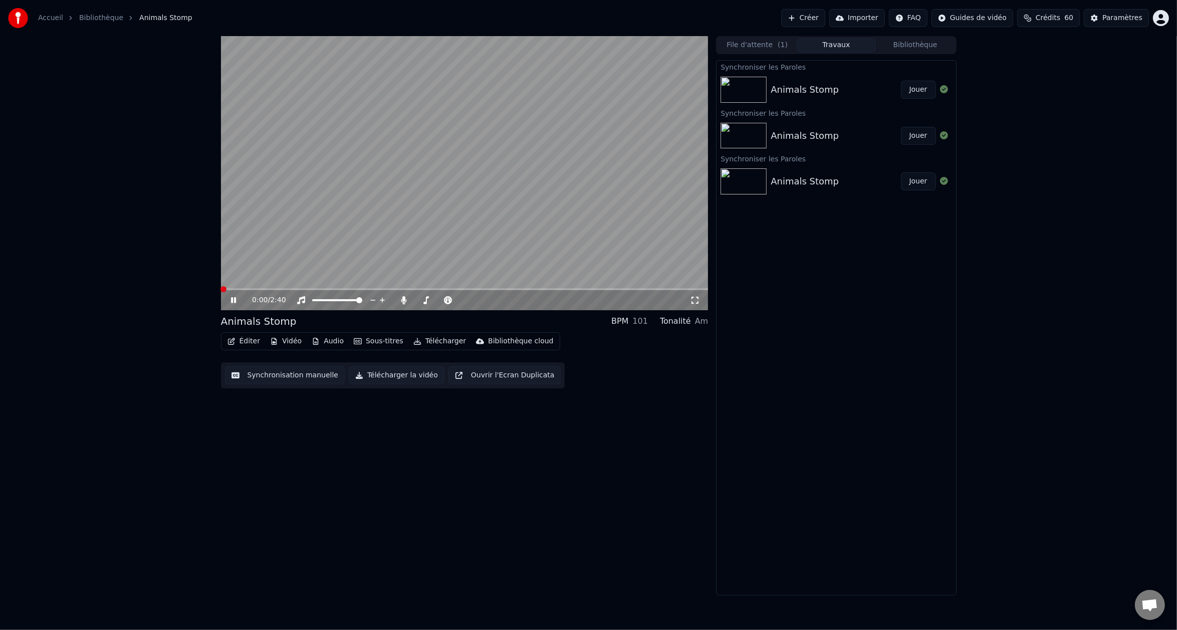
click at [221, 288] on span at bounding box center [221, 289] width 0 height 2
click at [352, 287] on video at bounding box center [465, 173] width 488 height 274
click at [351, 288] on video at bounding box center [465, 173] width 488 height 274
click at [351, 288] on span at bounding box center [465, 289] width 488 height 2
click at [333, 289] on span at bounding box center [288, 289] width 135 height 2
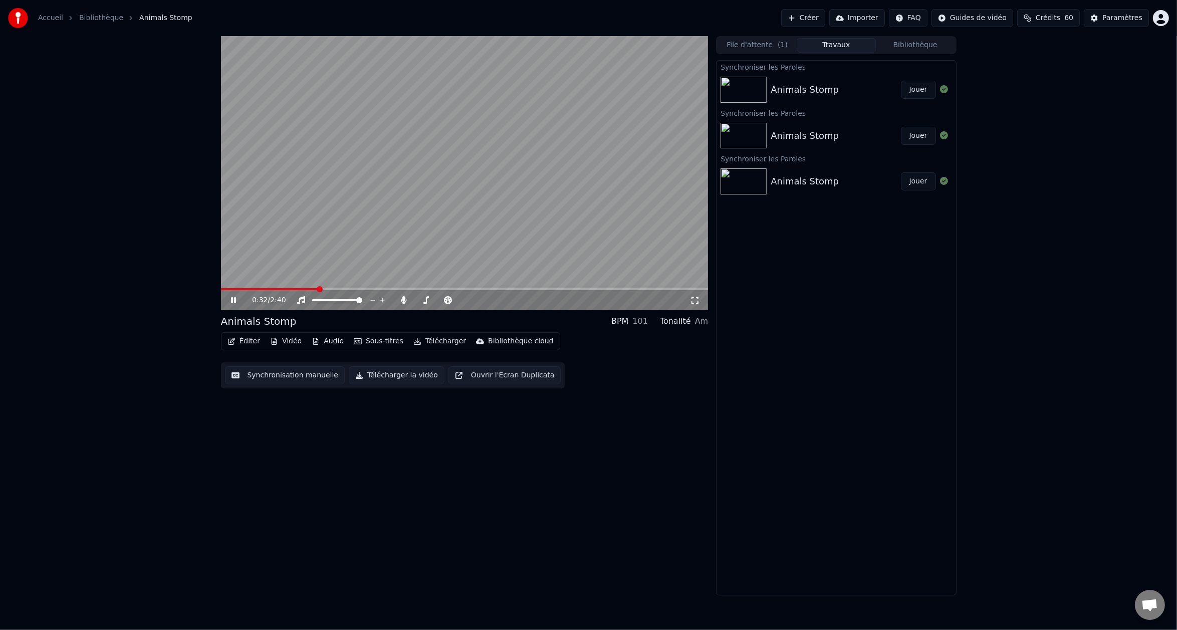
click at [317, 289] on span at bounding box center [269, 289] width 97 height 2
click at [240, 346] on button "Éditer" at bounding box center [244, 341] width 41 height 14
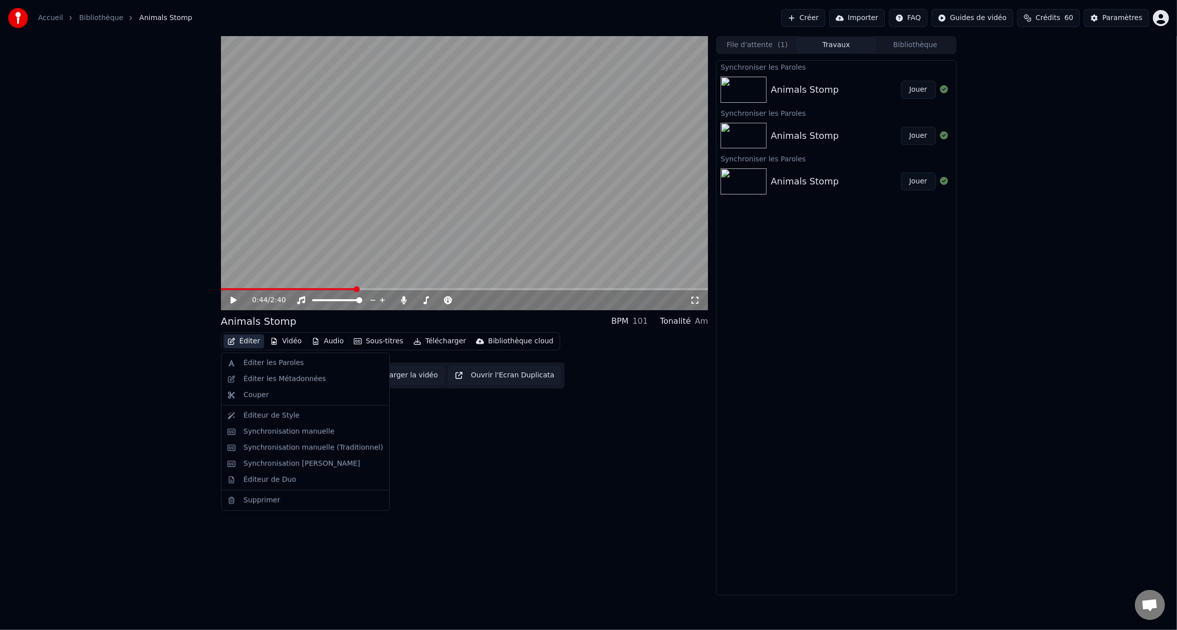
drag, startPoint x: 268, startPoint y: 452, endPoint x: 267, endPoint y: 459, distance: 6.7
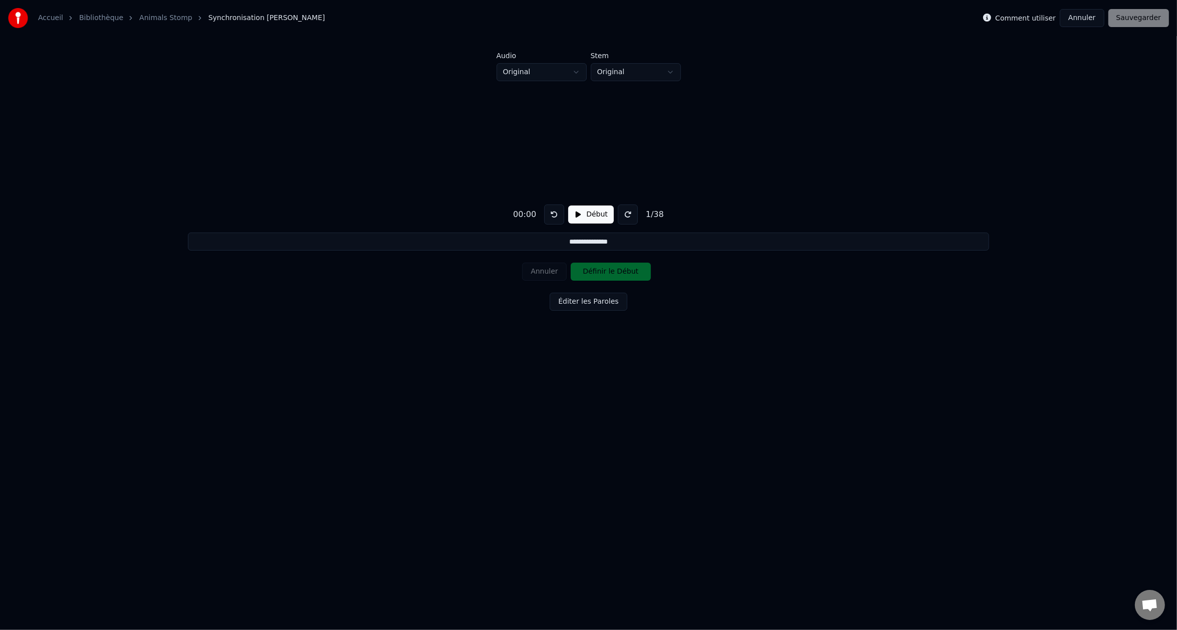
click at [584, 304] on button "Éditer les Paroles" at bounding box center [588, 302] width 77 height 18
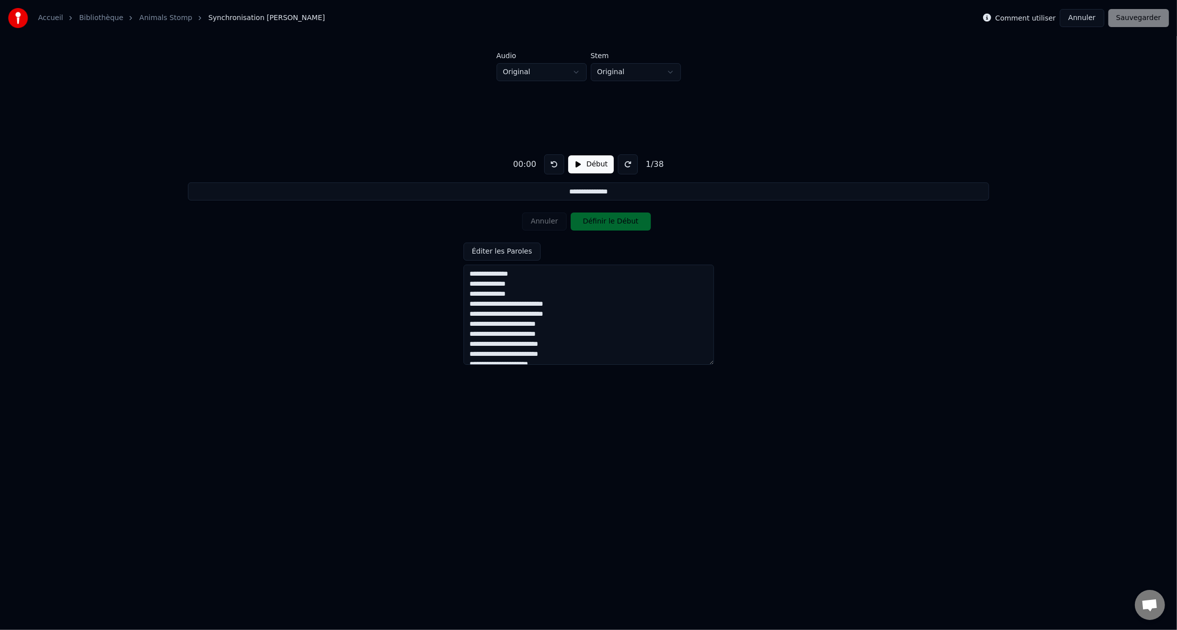
click at [587, 338] on textarea "**********" at bounding box center [589, 315] width 251 height 100
click at [545, 326] on textarea "**********" at bounding box center [589, 315] width 251 height 100
click at [554, 337] on textarea "**********" at bounding box center [589, 315] width 251 height 100
click at [559, 329] on textarea "**********" at bounding box center [589, 315] width 251 height 100
click at [559, 328] on textarea "**********" at bounding box center [589, 315] width 251 height 100
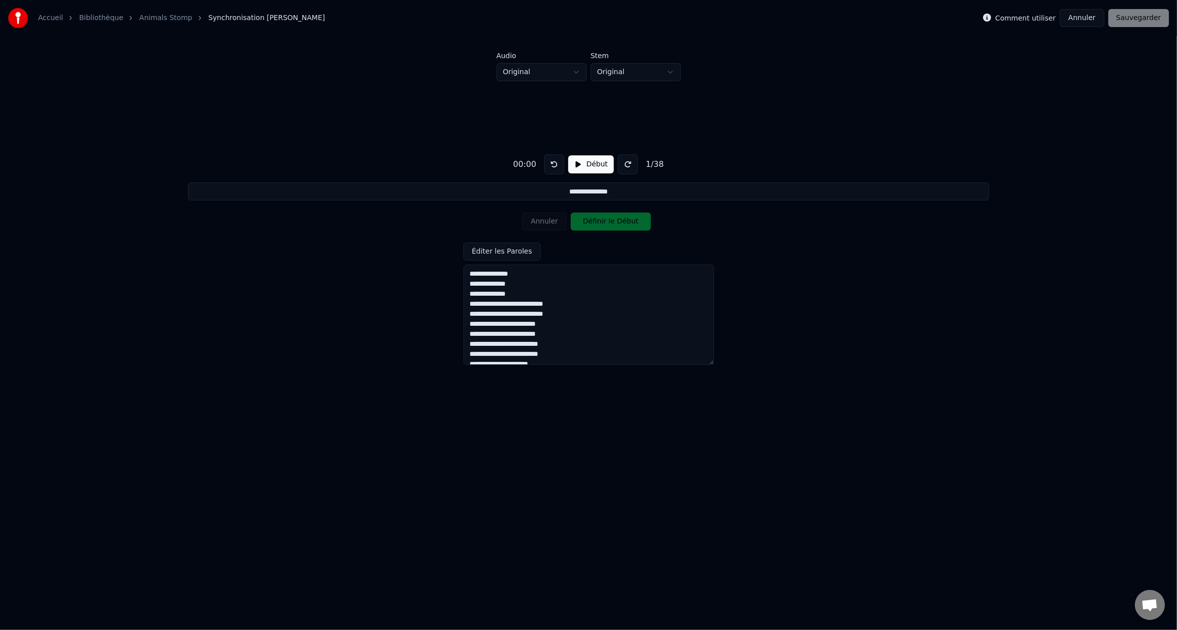
click at [559, 327] on textarea "**********" at bounding box center [589, 315] width 251 height 100
click at [560, 332] on textarea "**********" at bounding box center [589, 315] width 251 height 100
click at [579, 341] on textarea "**********" at bounding box center [589, 315] width 251 height 100
click at [582, 343] on textarea "**********" at bounding box center [589, 315] width 251 height 100
click at [582, 352] on textarea "**********" at bounding box center [589, 315] width 251 height 100
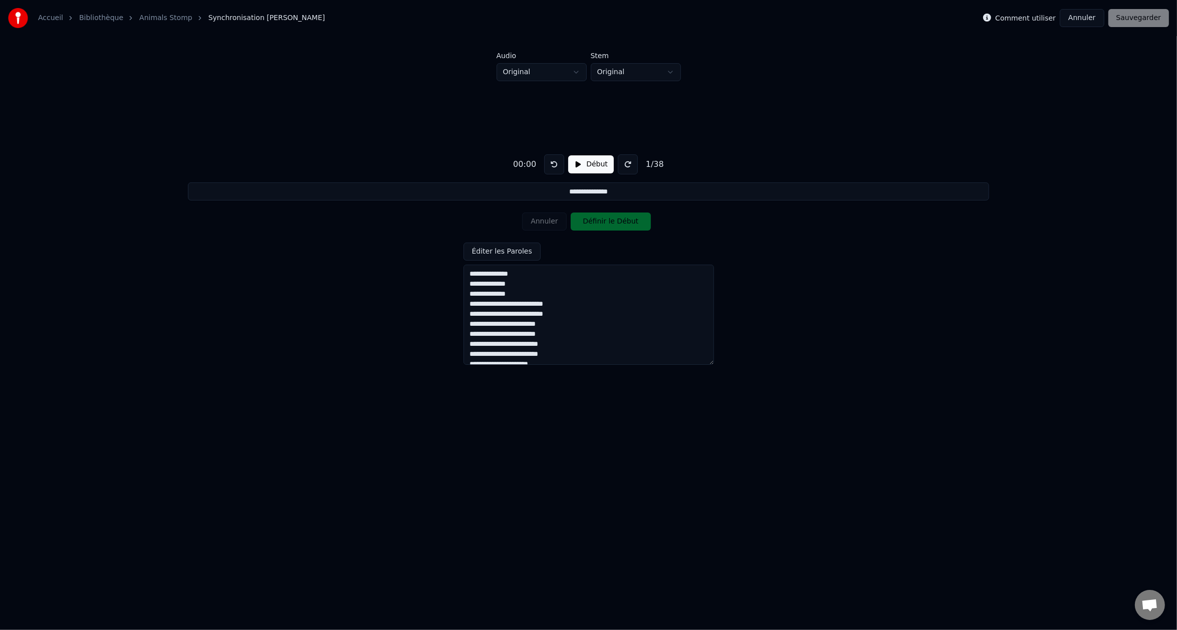
click at [582, 352] on textarea "**********" at bounding box center [589, 315] width 251 height 100
click at [519, 271] on textarea "**********" at bounding box center [589, 315] width 251 height 100
click at [543, 217] on div "Annuler Définir le Début" at bounding box center [588, 222] width 132 height 26
click at [1082, 19] on button "Annuler" at bounding box center [1082, 18] width 44 height 18
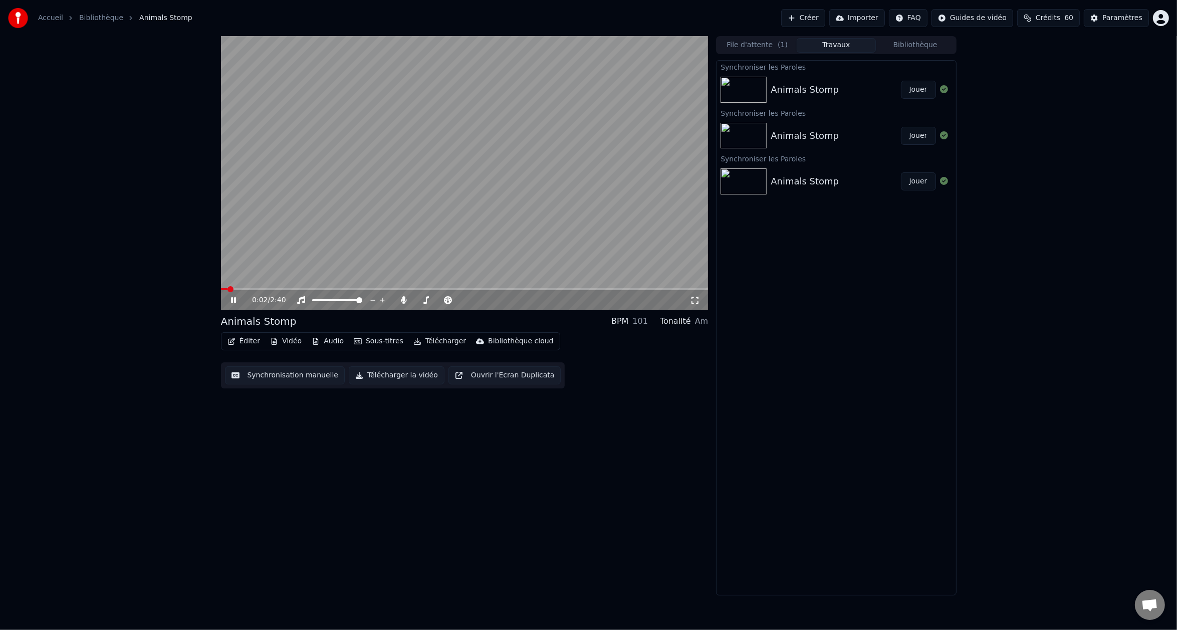
click at [246, 334] on div "Éditer Vidéo Audio Sous-titres Télécharger Bibliothèque cloud" at bounding box center [390, 341] width 339 height 18
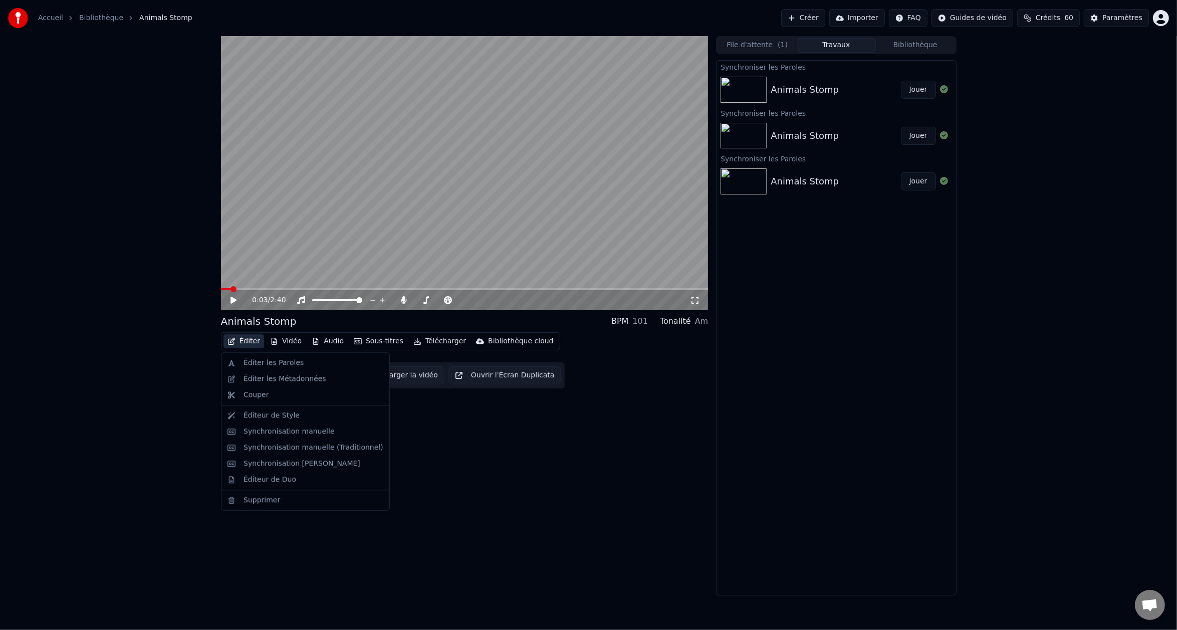
click at [245, 334] on button "Éditer" at bounding box center [244, 341] width 41 height 14
click at [279, 450] on div "Synchronisation manuelle (Traditionnel)" at bounding box center [314, 448] width 140 height 10
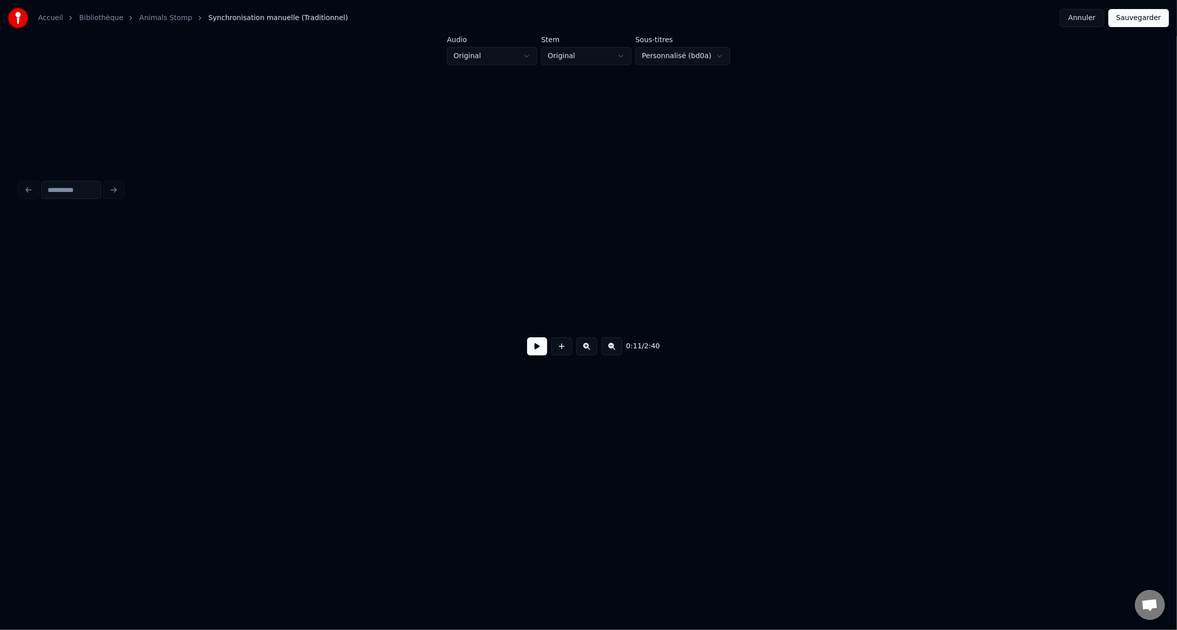
scroll to position [0, 1177]
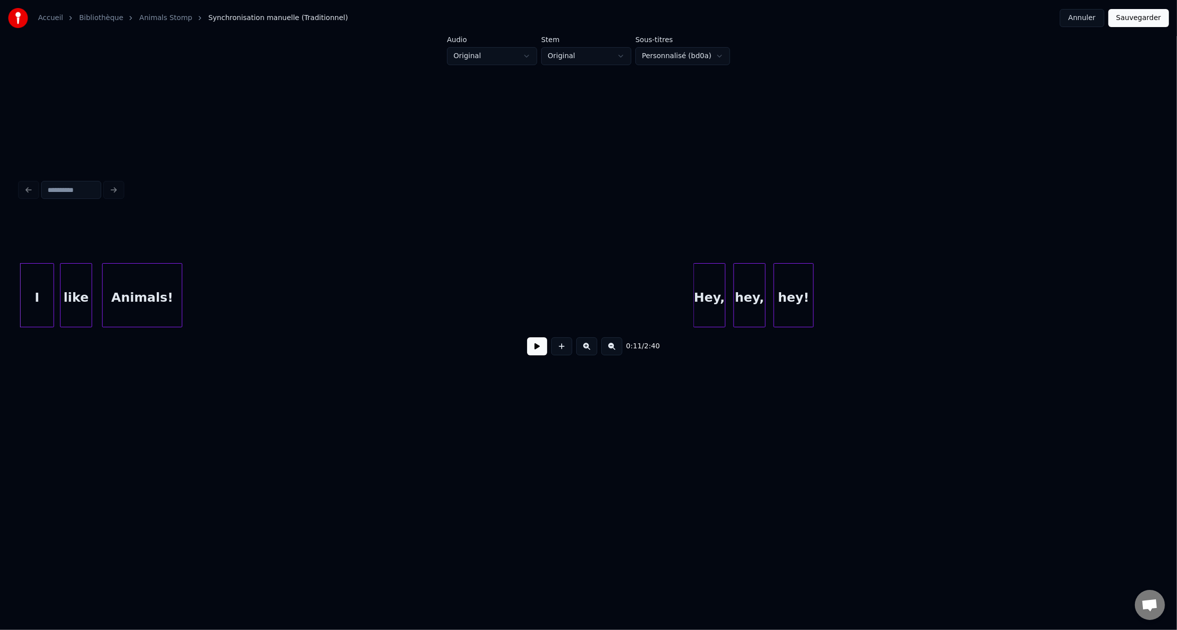
click at [536, 354] on button at bounding box center [537, 346] width 20 height 18
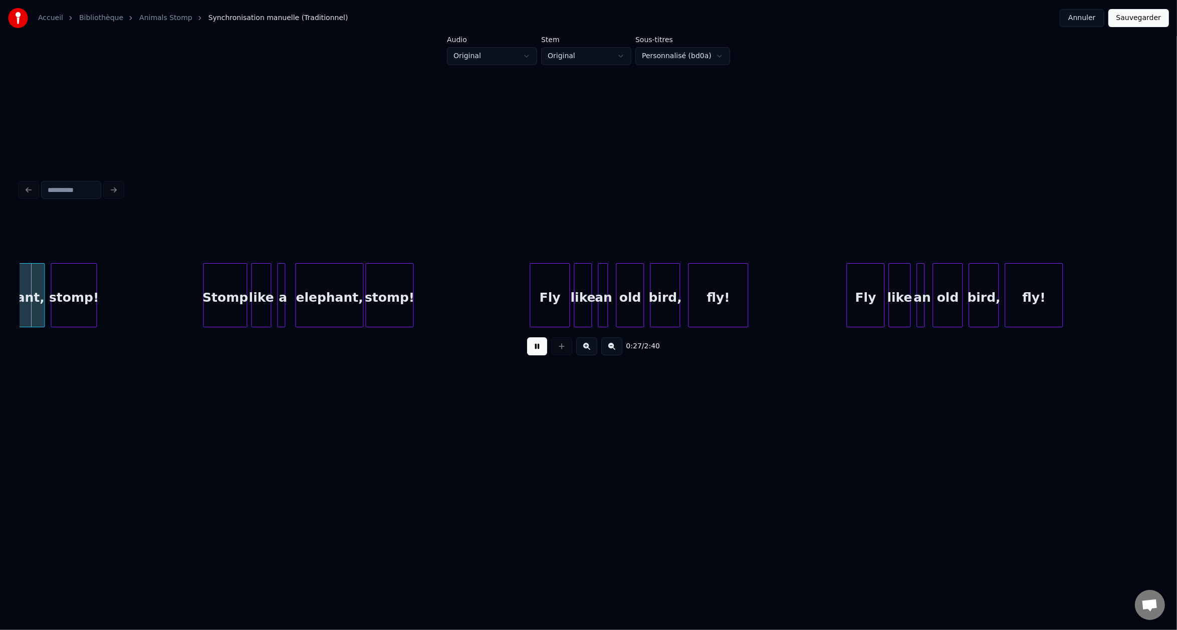
scroll to position [0, 2736]
click at [818, 331] on div "0:30 / 2:40" at bounding box center [588, 346] width 1137 height 38
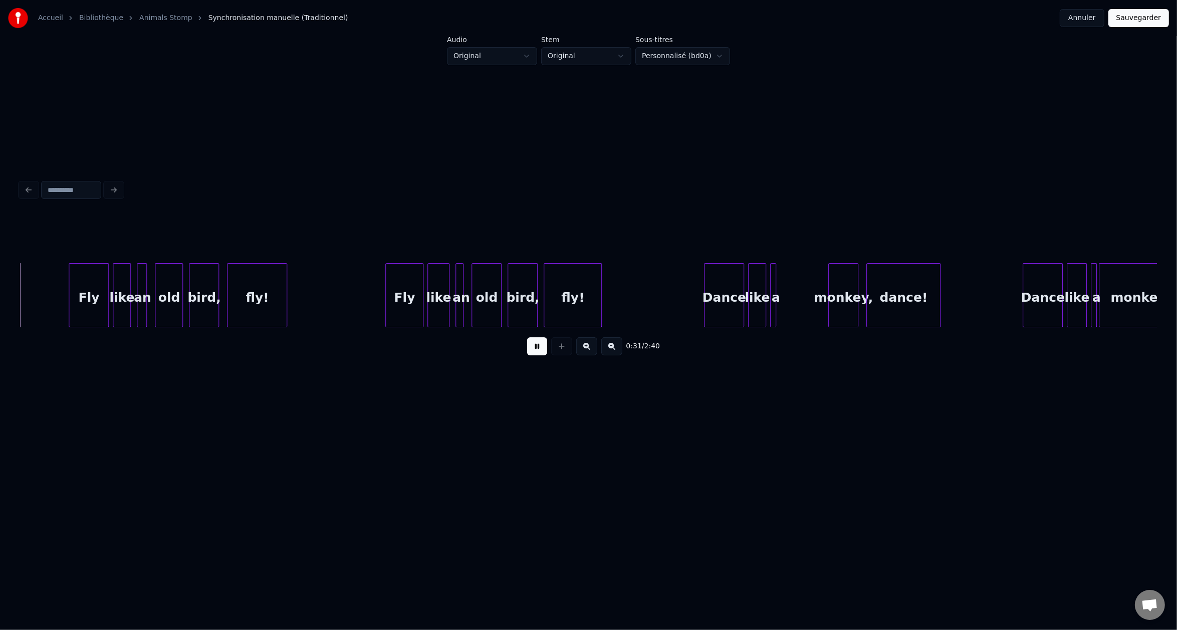
scroll to position [0, 3197]
click at [535, 352] on button at bounding box center [537, 346] width 20 height 18
click at [785, 283] on div at bounding box center [785, 295] width 3 height 63
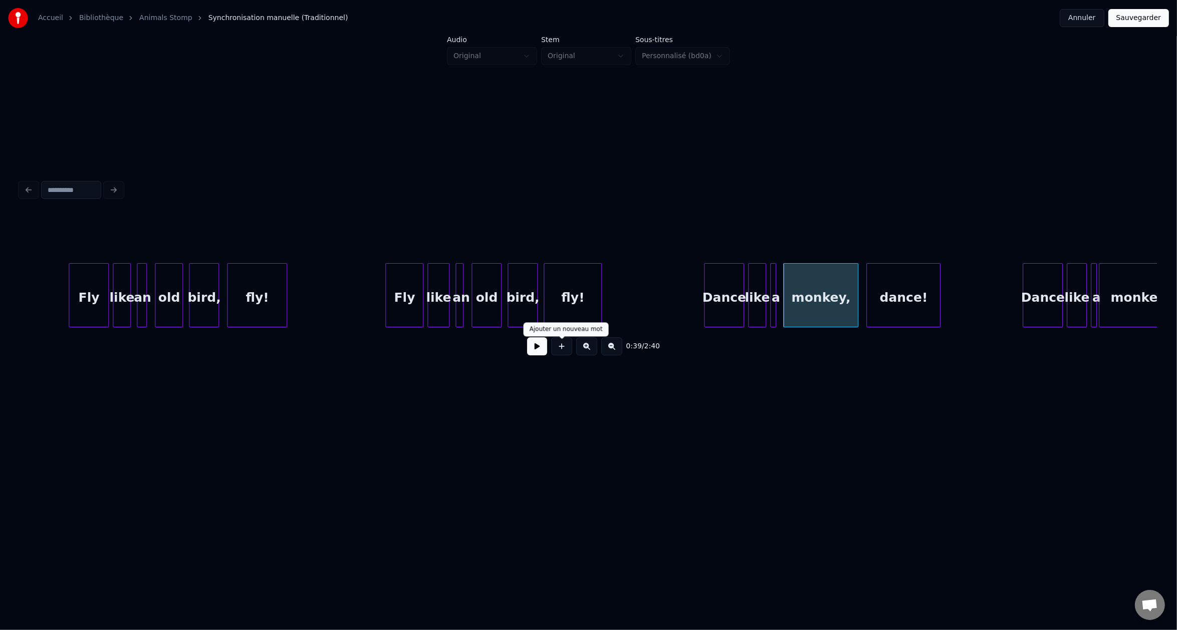
click at [538, 347] on button at bounding box center [537, 346] width 20 height 18
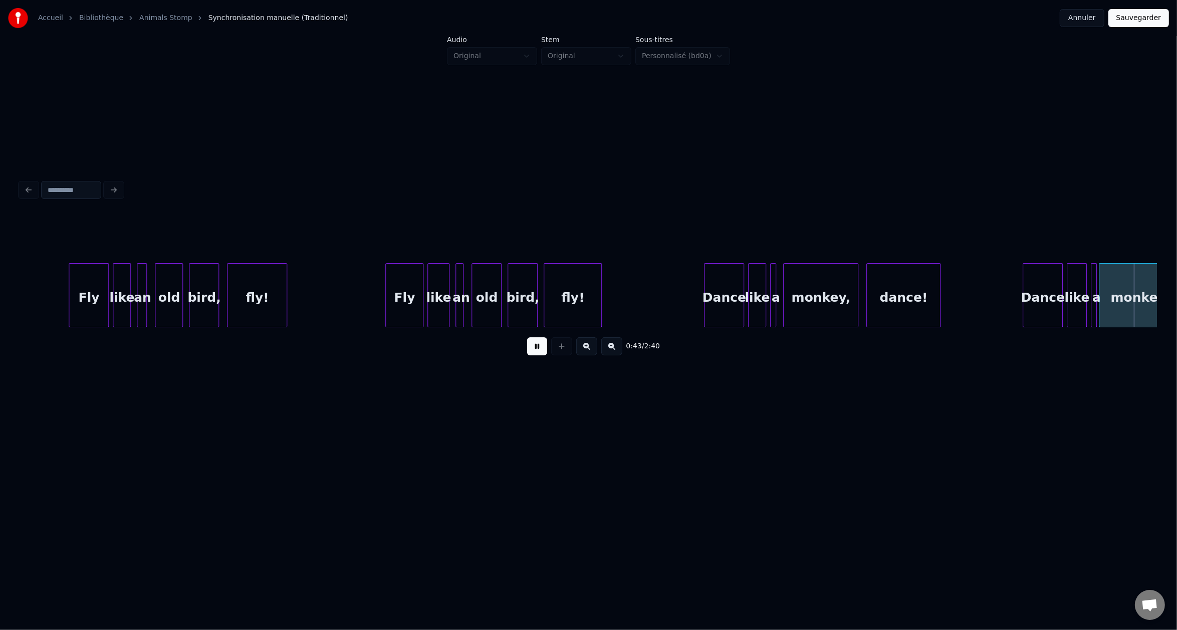
click at [538, 347] on button at bounding box center [537, 346] width 20 height 18
click at [779, 288] on div at bounding box center [780, 295] width 3 height 63
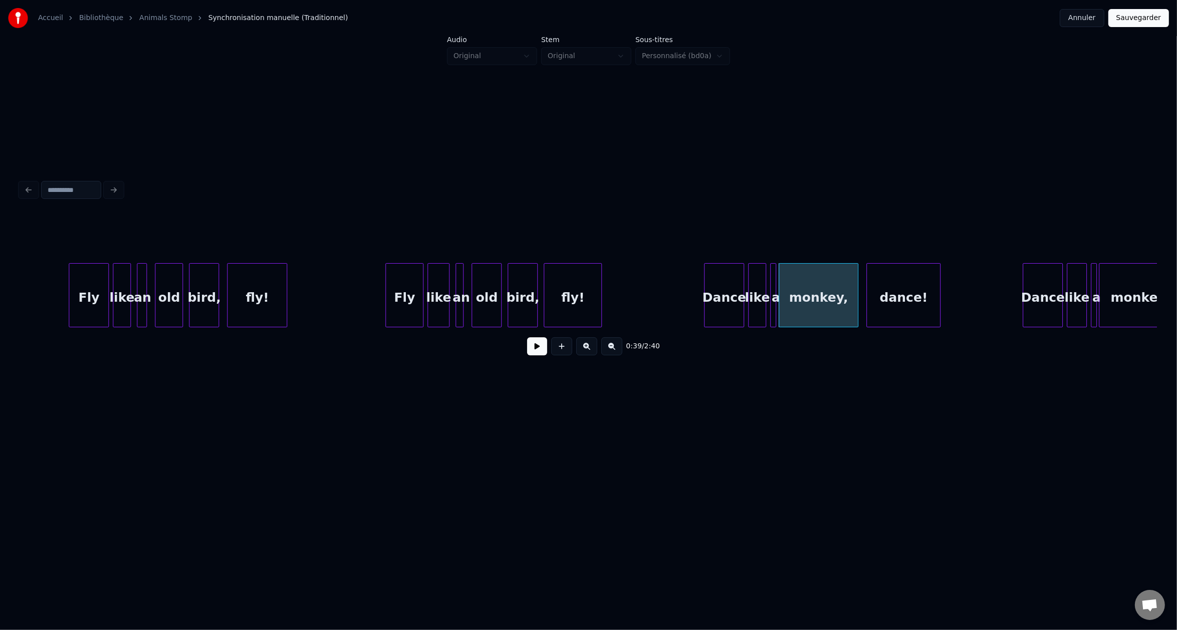
click at [1140, 20] on button "Sauvegarder" at bounding box center [1139, 18] width 61 height 18
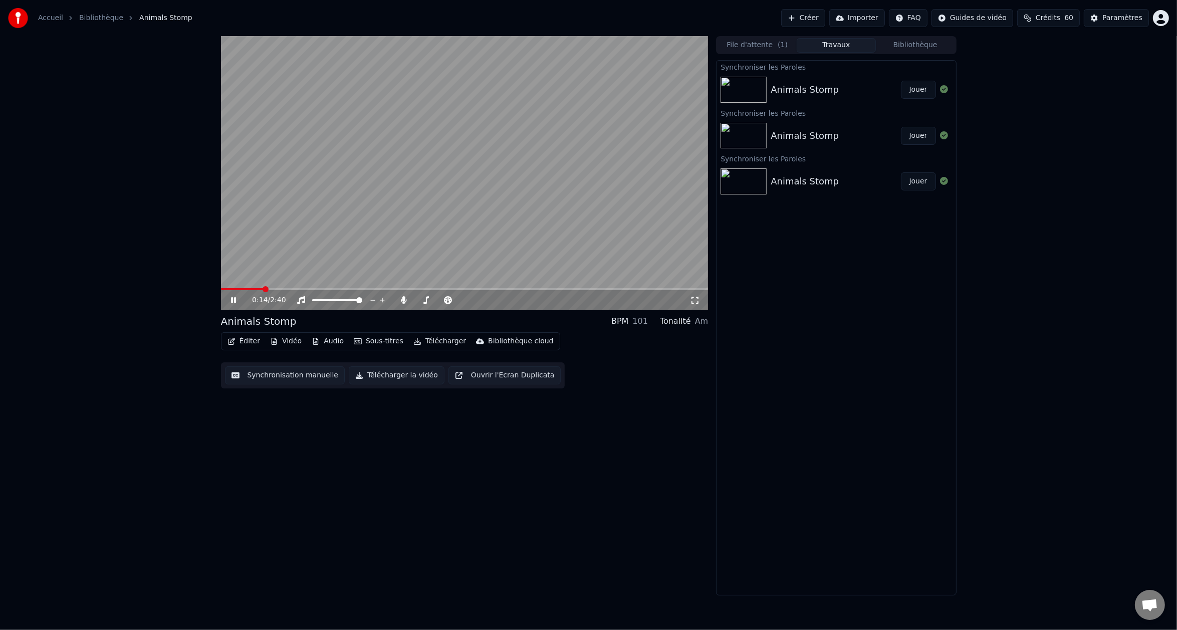
click at [263, 289] on span at bounding box center [465, 289] width 488 height 2
click at [349, 290] on span at bounding box center [465, 289] width 488 height 2
click at [342, 290] on span at bounding box center [282, 289] width 122 height 2
click at [333, 290] on span at bounding box center [277, 289] width 112 height 2
click at [328, 290] on span at bounding box center [283, 289] width 125 height 2
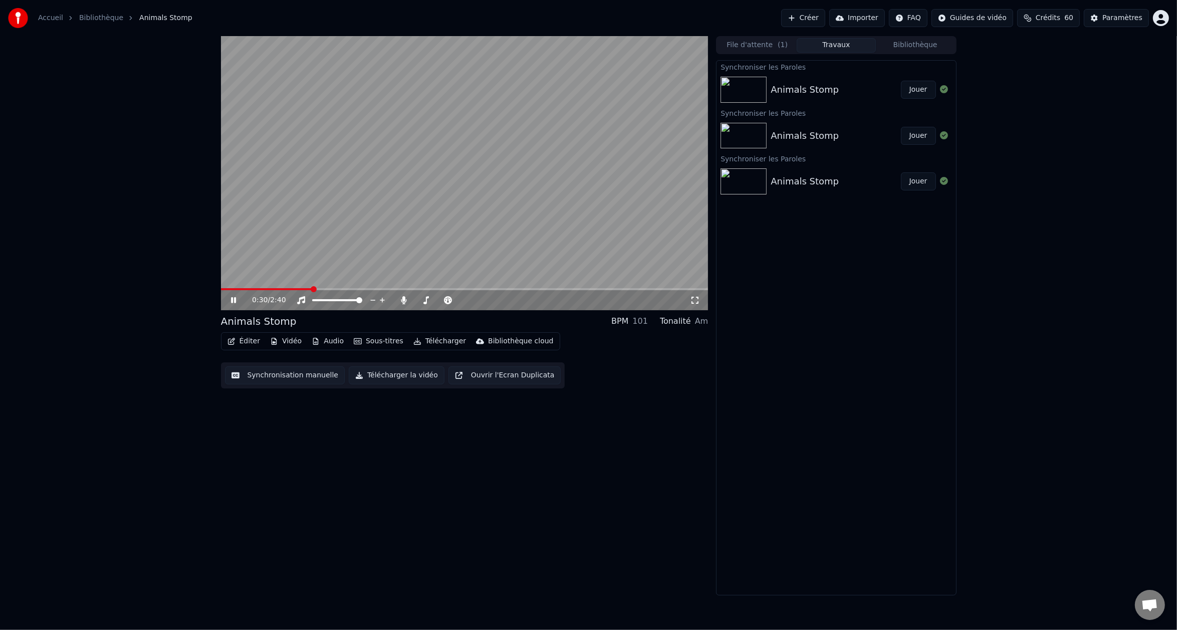
click at [312, 290] on span at bounding box center [266, 289] width 91 height 2
click at [345, 289] on span at bounding box center [287, 289] width 132 height 2
click at [339, 289] on span at bounding box center [286, 289] width 131 height 2
click at [335, 289] on span at bounding box center [278, 289] width 115 height 2
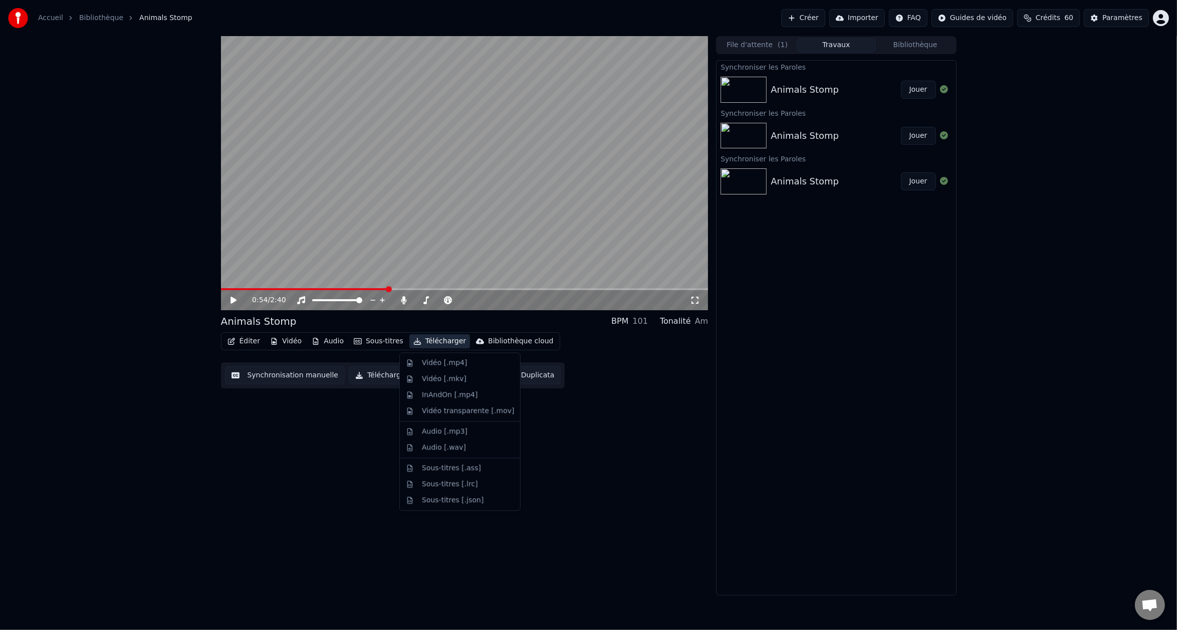
click at [432, 343] on button "Télécharger" at bounding box center [439, 341] width 61 height 14
click at [437, 356] on div "Vidéo [.mp4]" at bounding box center [460, 363] width 116 height 16
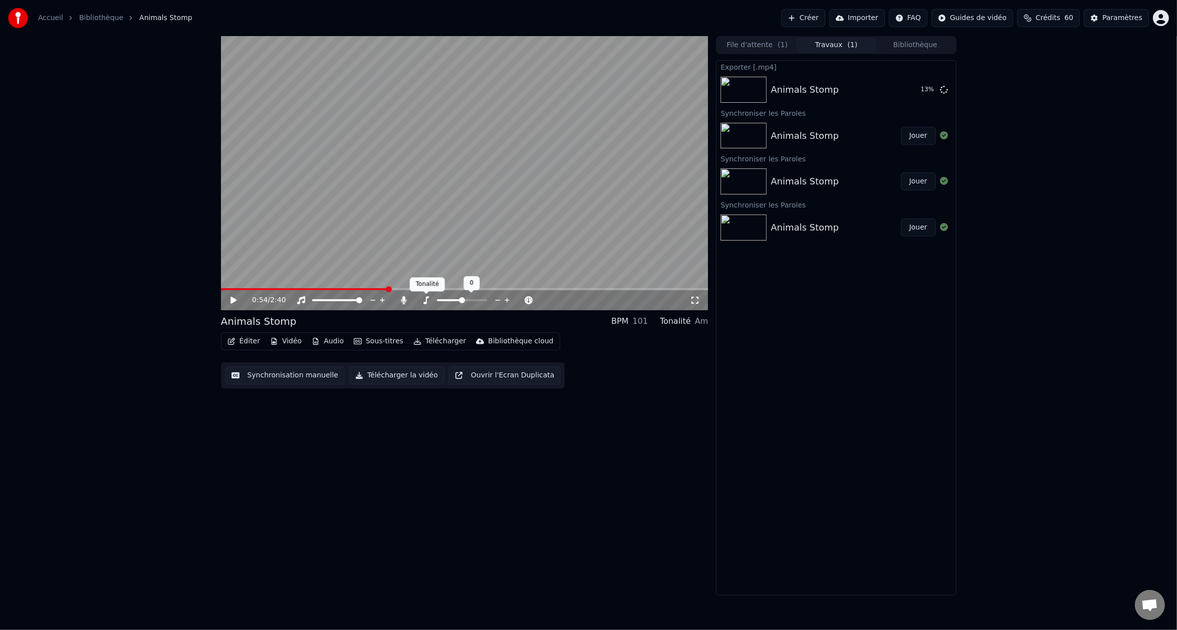
click at [426, 301] on icon at bounding box center [427, 300] width 6 height 8
click at [402, 302] on icon at bounding box center [404, 300] width 10 height 8
click at [405, 300] on icon at bounding box center [404, 300] width 10 height 8
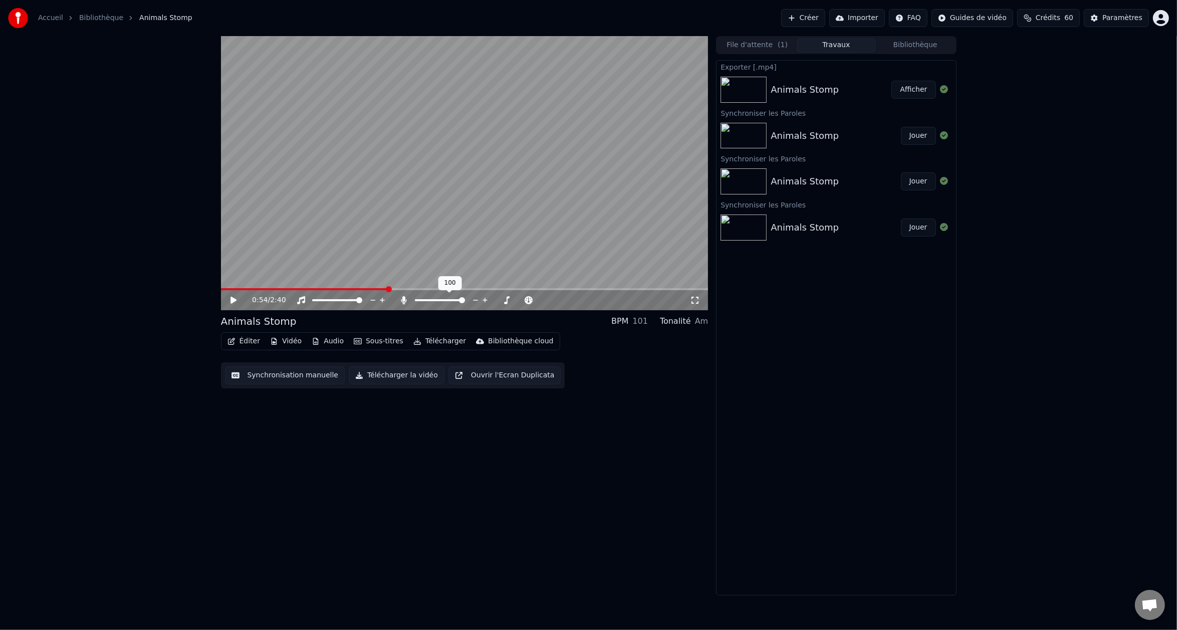
click at [440, 300] on div at bounding box center [449, 300] width 81 height 10
click at [440, 300] on span at bounding box center [427, 300] width 25 height 2
click at [425, 340] on button "Télécharger" at bounding box center [439, 341] width 61 height 14
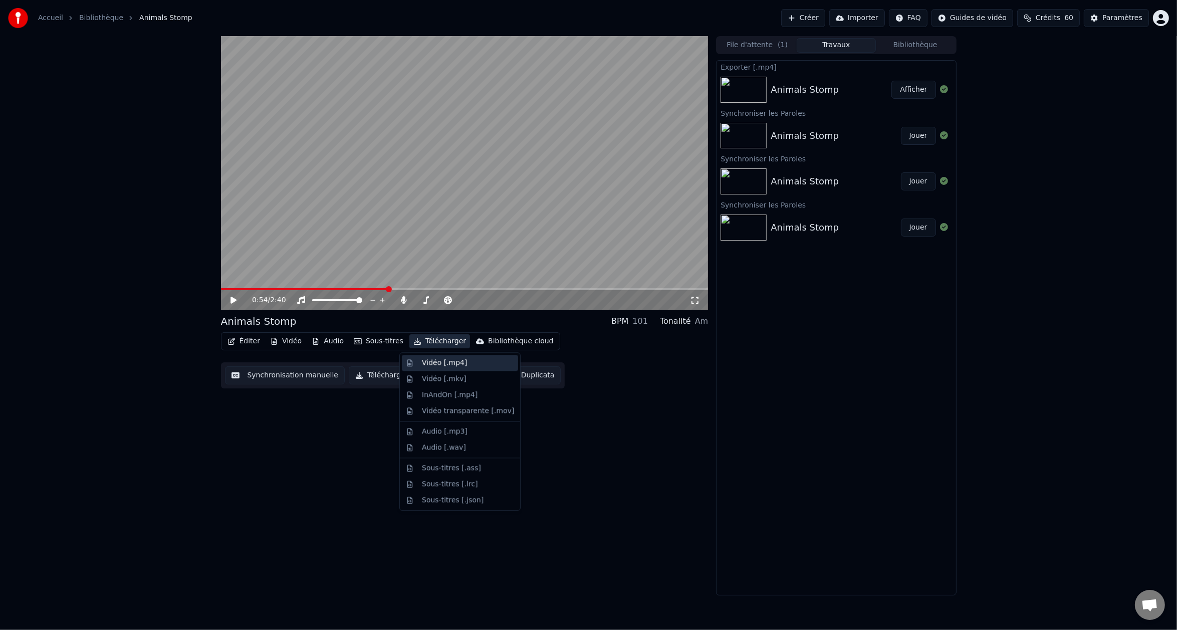
click at [431, 358] on div "Vidéo [.mp4]" at bounding box center [444, 363] width 45 height 10
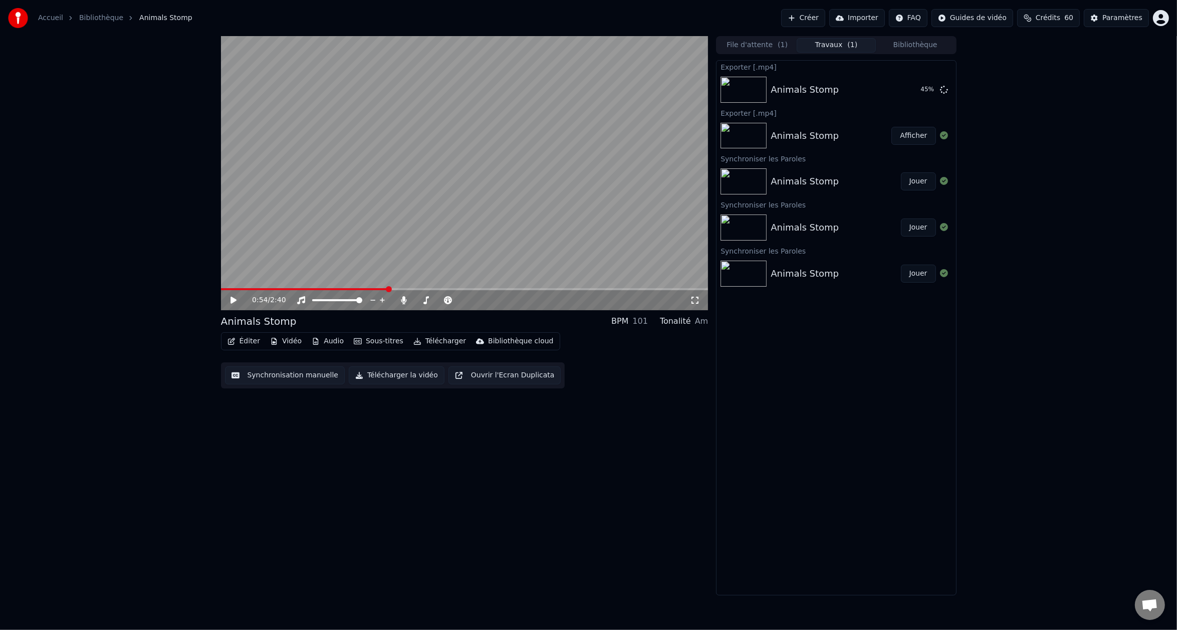
drag, startPoint x: 380, startPoint y: 450, endPoint x: 400, endPoint y: 386, distance: 66.7
click at [380, 450] on div "0:54 / 2:40 Animals Stomp BPM 101 Tonalité Am Éditer Vidéo Audio Sous-titres Té…" at bounding box center [465, 315] width 488 height 559
click at [428, 299] on span at bounding box center [429, 300] width 6 height 6
click at [431, 340] on button "Télécharger" at bounding box center [439, 341] width 61 height 14
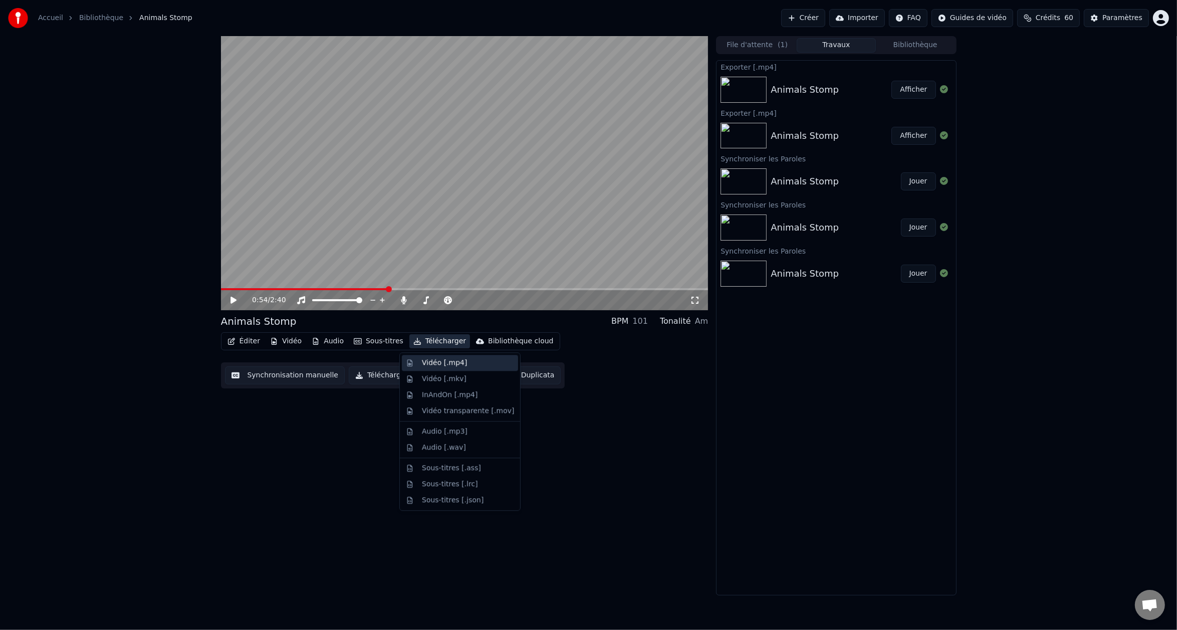
click at [432, 367] on div "Vidéo [.mp4]" at bounding box center [444, 363] width 45 height 10
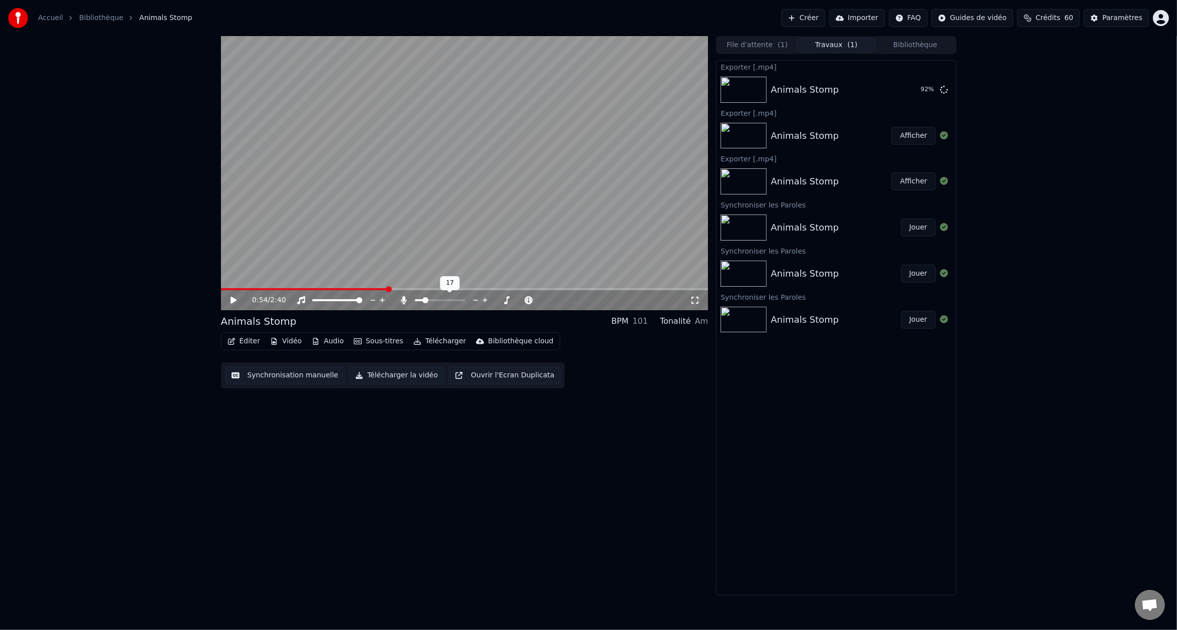
click at [424, 300] on span at bounding box center [426, 300] width 6 height 6
click at [425, 345] on button "Télécharger" at bounding box center [439, 341] width 61 height 14
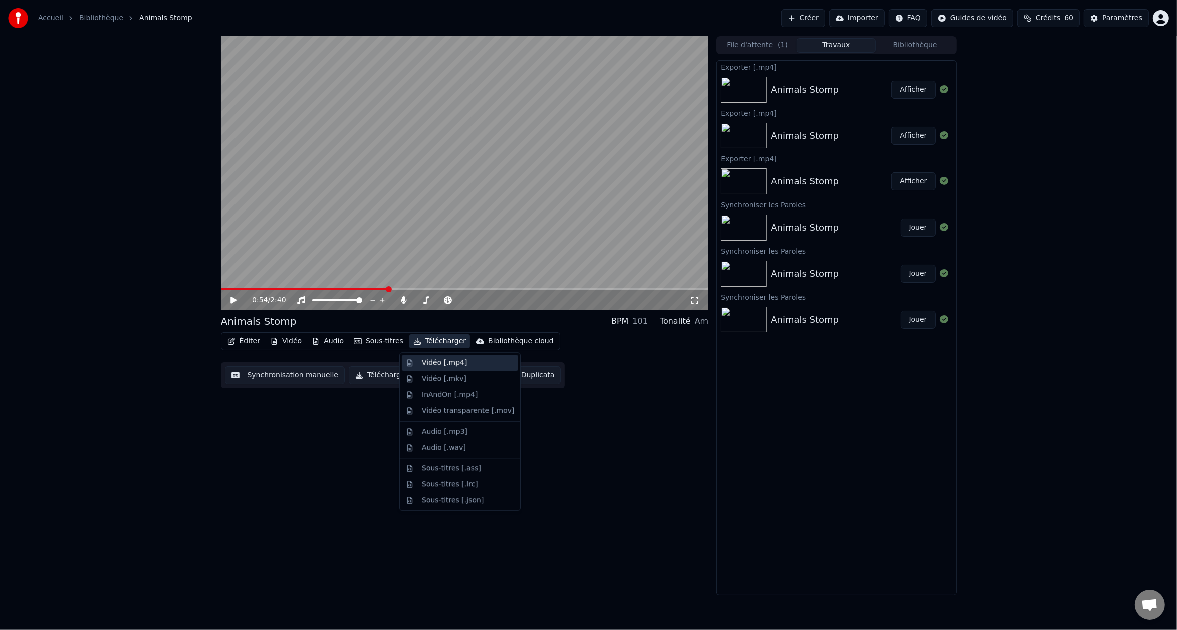
click at [436, 367] on div "Vidéo [.mp4]" at bounding box center [444, 363] width 45 height 10
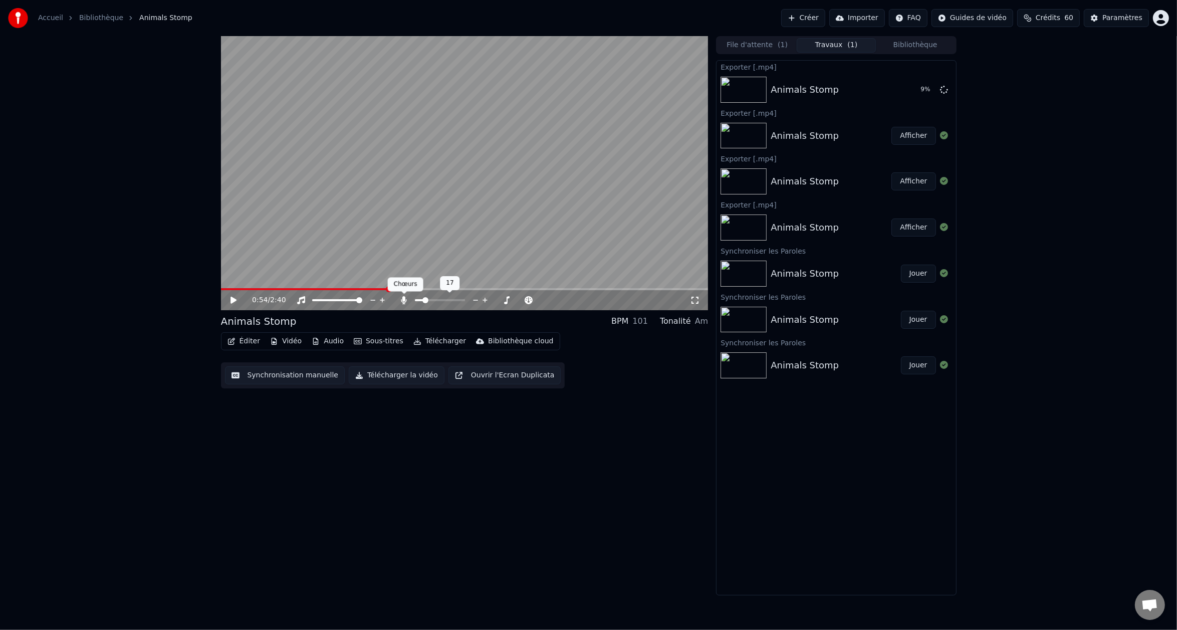
click at [403, 301] on icon at bounding box center [404, 300] width 6 height 8
click at [405, 301] on icon at bounding box center [404, 300] width 10 height 8
click at [401, 301] on icon at bounding box center [404, 300] width 6 height 8
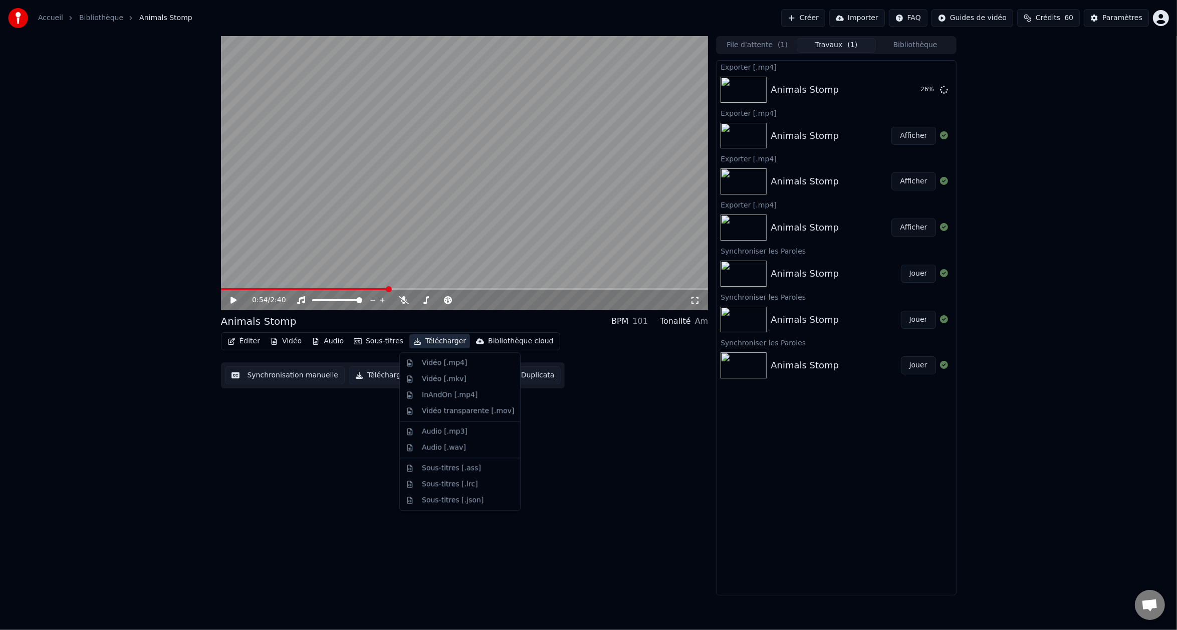
click at [445, 340] on button "Télécharger" at bounding box center [439, 341] width 61 height 14
click at [457, 367] on div "Vidéo [.mp4]" at bounding box center [444, 363] width 45 height 10
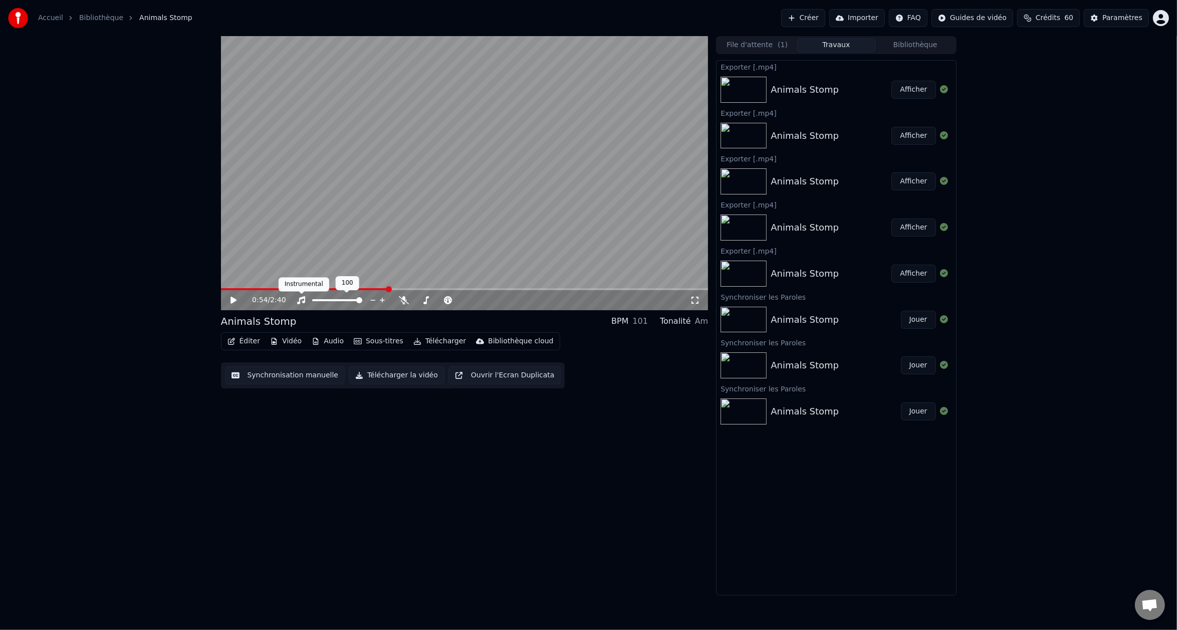
click at [301, 300] on icon at bounding box center [301, 300] width 10 height 8
click at [403, 300] on icon at bounding box center [404, 300] width 10 height 8
click at [235, 297] on icon at bounding box center [241, 300] width 24 height 8
click at [235, 297] on icon at bounding box center [233, 300] width 5 height 6
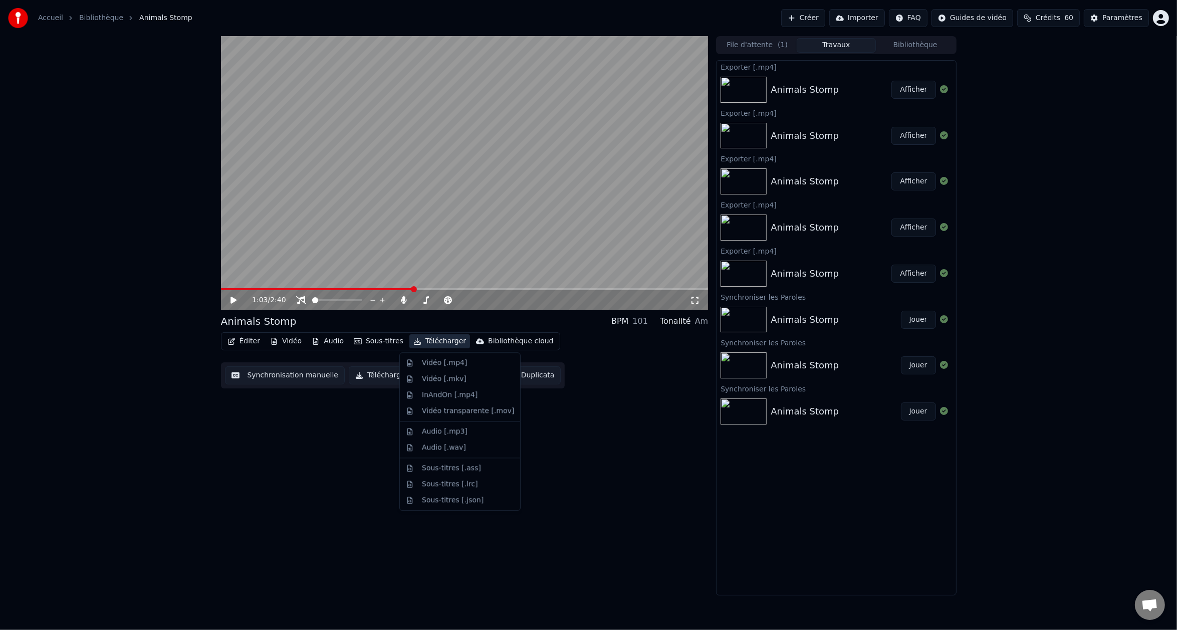
click at [442, 345] on button "Télécharger" at bounding box center [439, 341] width 61 height 14
click at [439, 367] on div "Vidéo [.mp4]" at bounding box center [444, 363] width 45 height 10
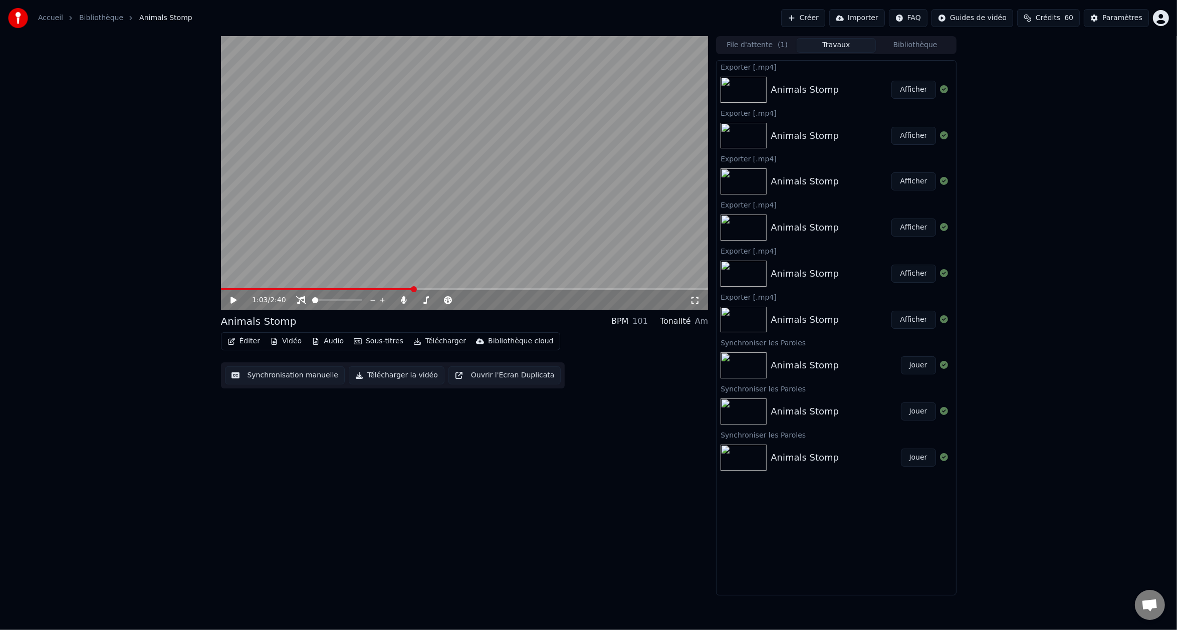
drag, startPoint x: 237, startPoint y: 510, endPoint x: 245, endPoint y: 512, distance: 8.3
click at [238, 512] on div "1:03 / 2:40 Animals Stomp BPM 101 Tonalité Am Éditer Vidéo Audio Sous-titres Té…" at bounding box center [465, 315] width 488 height 559
